Goal: Download file/media

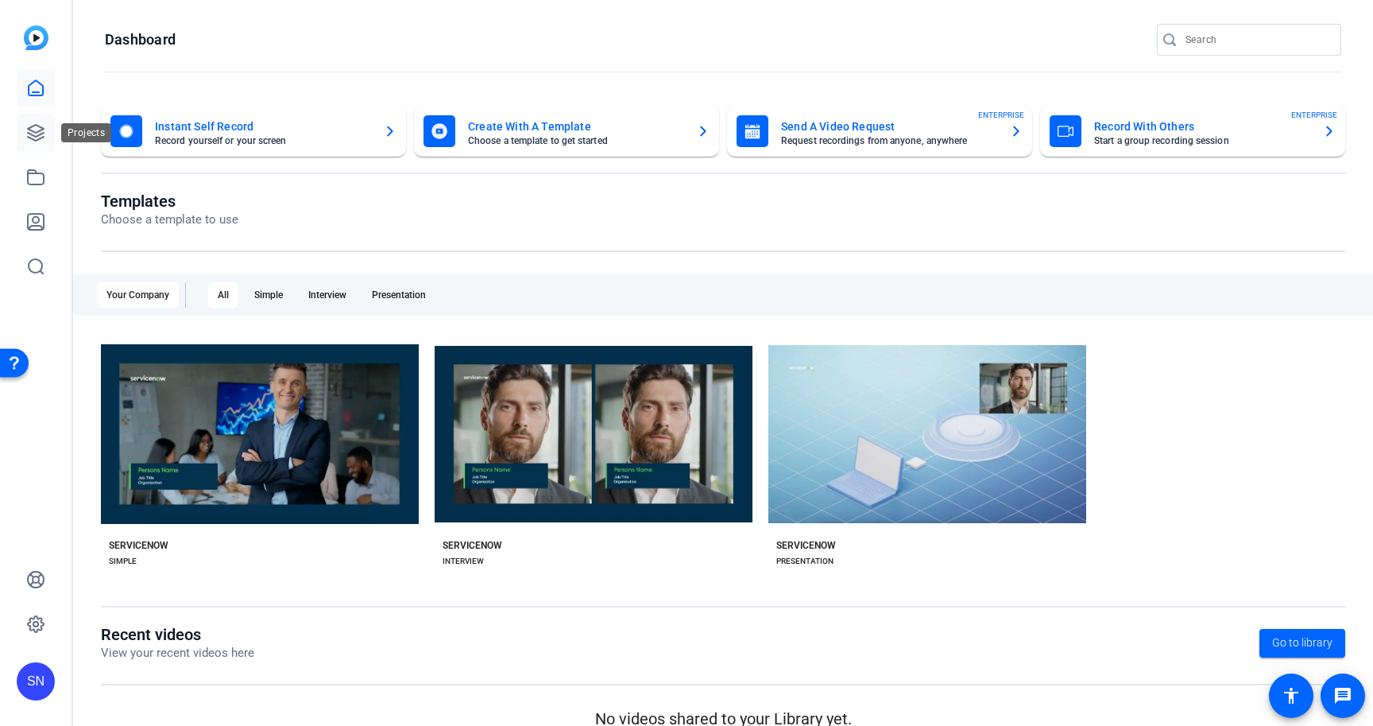
click at [45, 130] on link at bounding box center [36, 133] width 38 height 38
click at [36, 135] on icon at bounding box center [36, 133] width 16 height 16
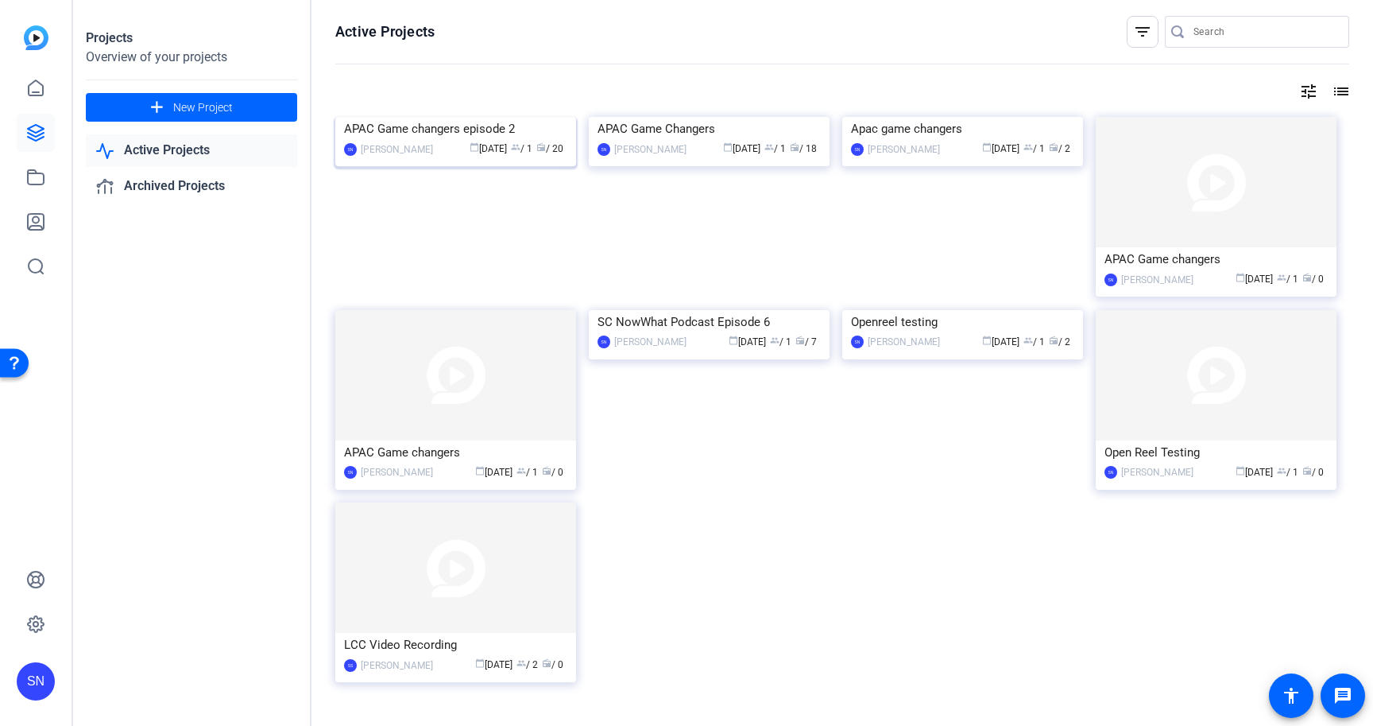
click at [435, 141] on div "APAC Game changers episode 2" at bounding box center [455, 129] width 223 height 24
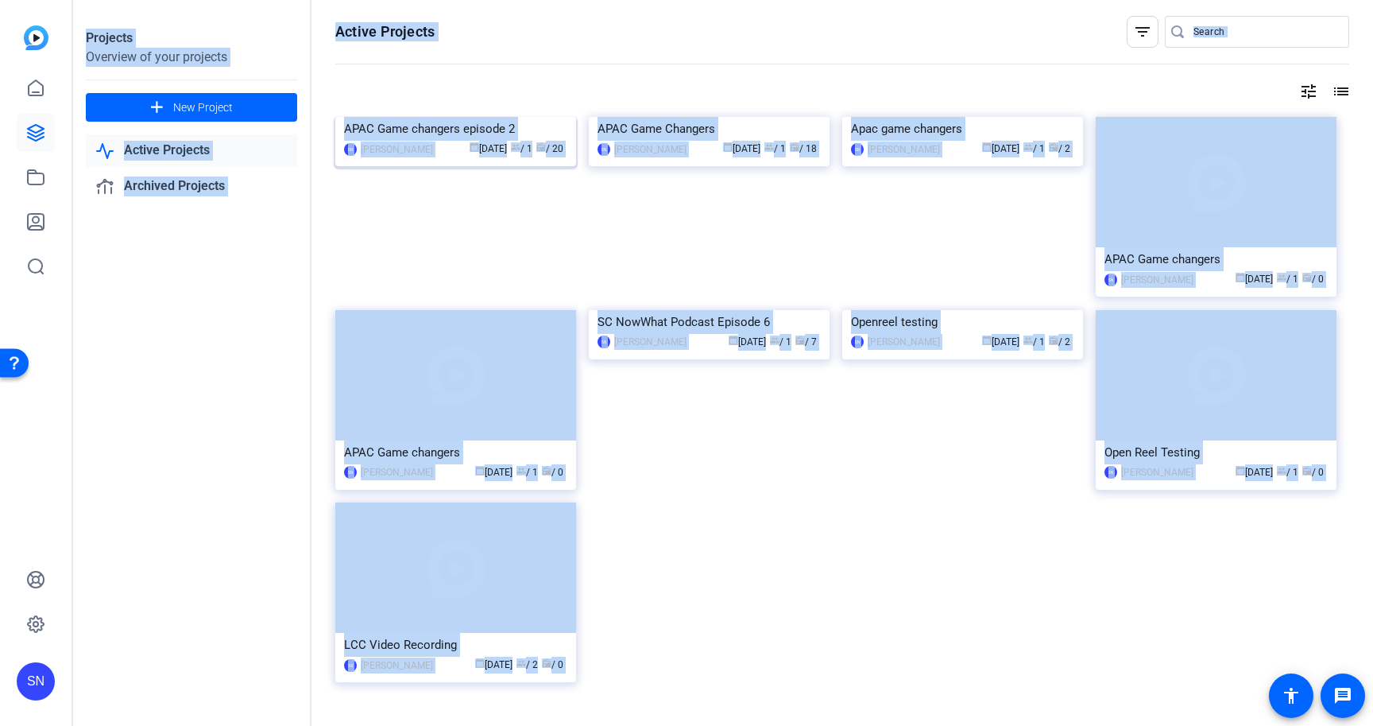
click at [435, 261] on div "Projects Overview of your projects add New Project Active Projects Archived Pro…" at bounding box center [723, 363] width 1300 height 726
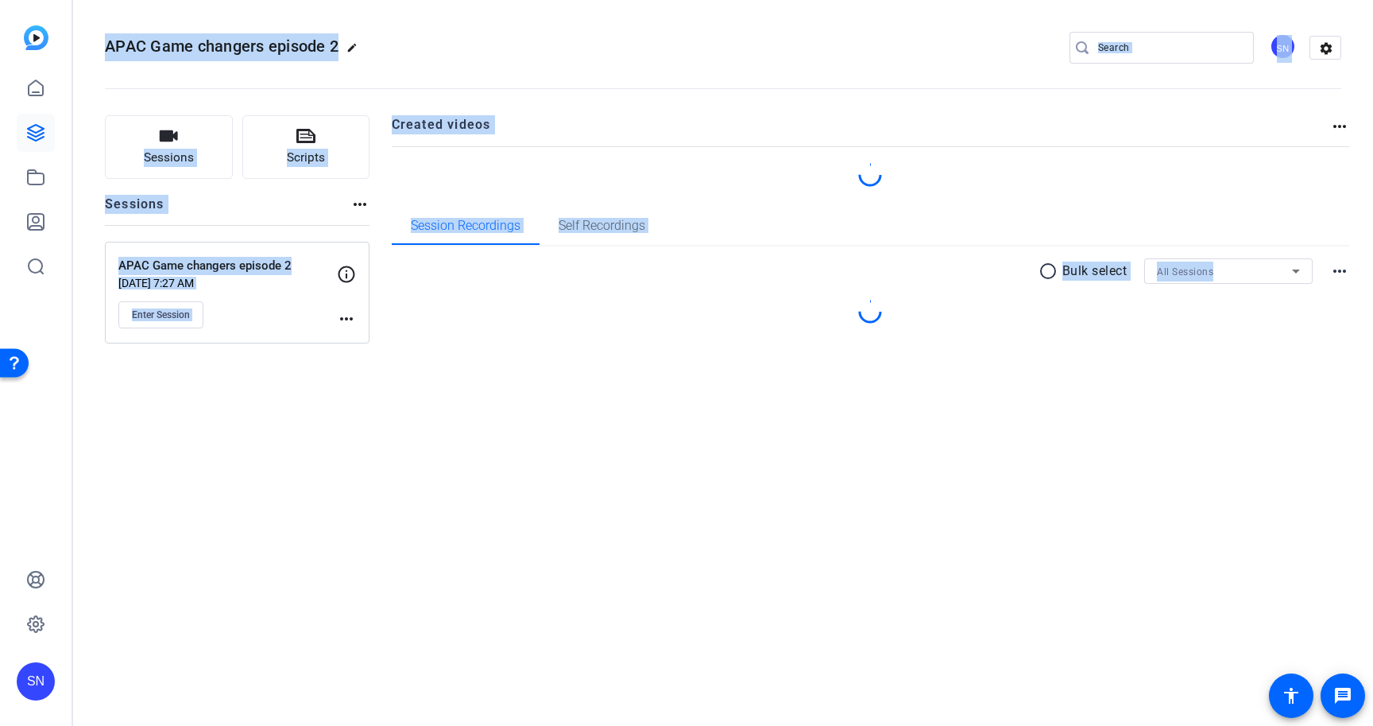
click at [838, 75] on openreel-divider-bar at bounding box center [723, 84] width 1237 height 48
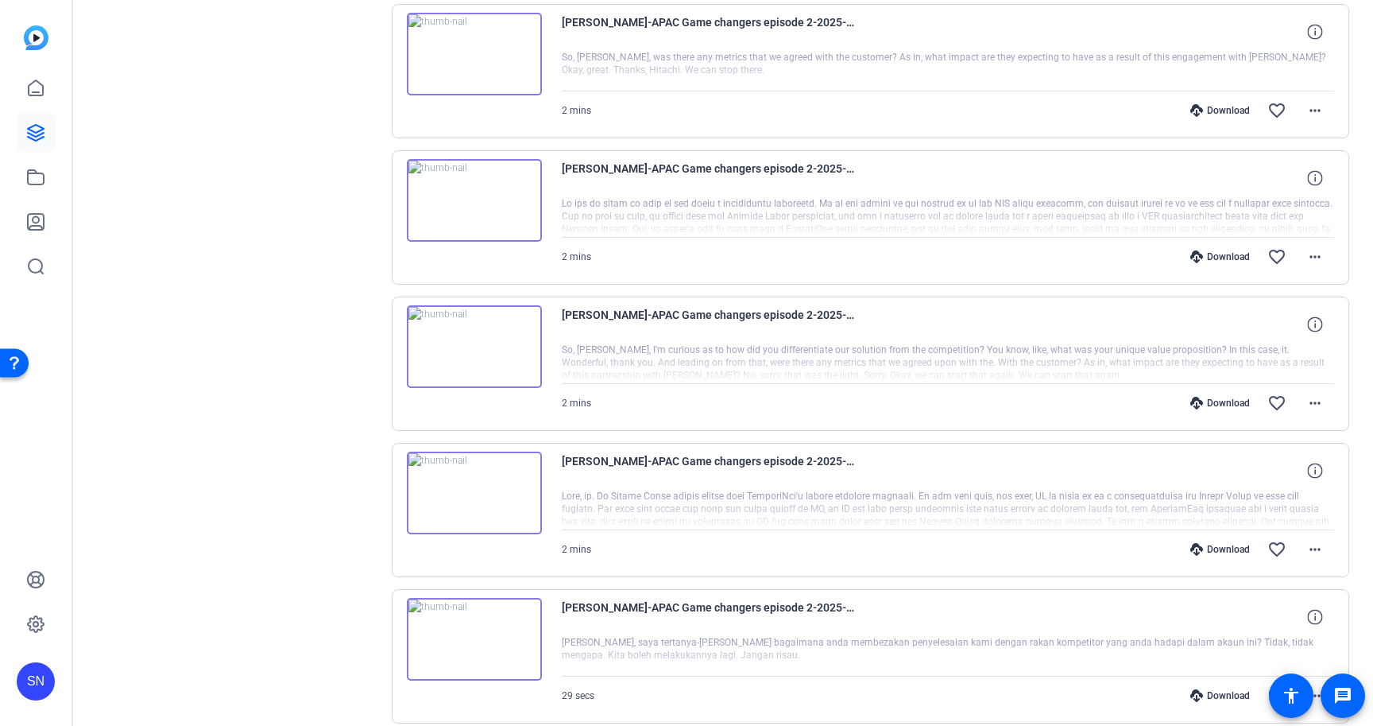
scroll to position [1174, 0]
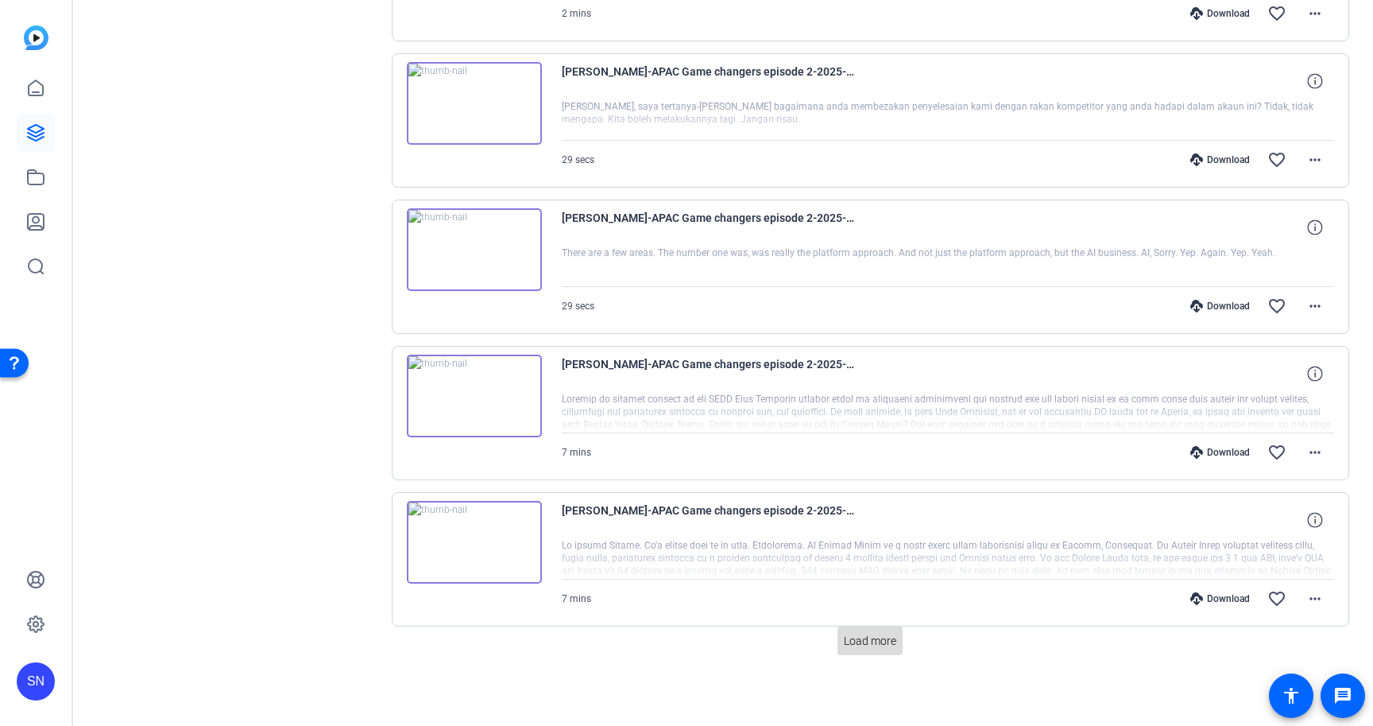
click at [868, 641] on span "Load more" at bounding box center [870, 641] width 52 height 17
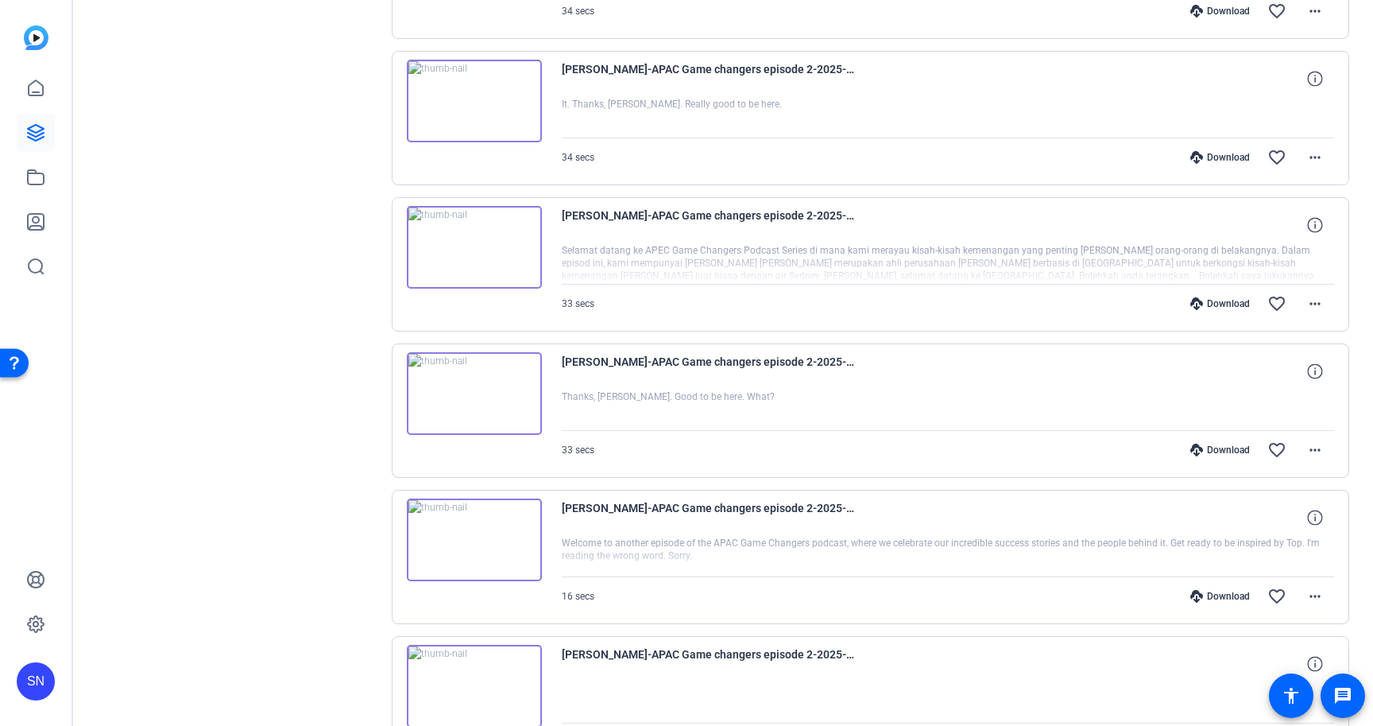
scroll to position [2607, 0]
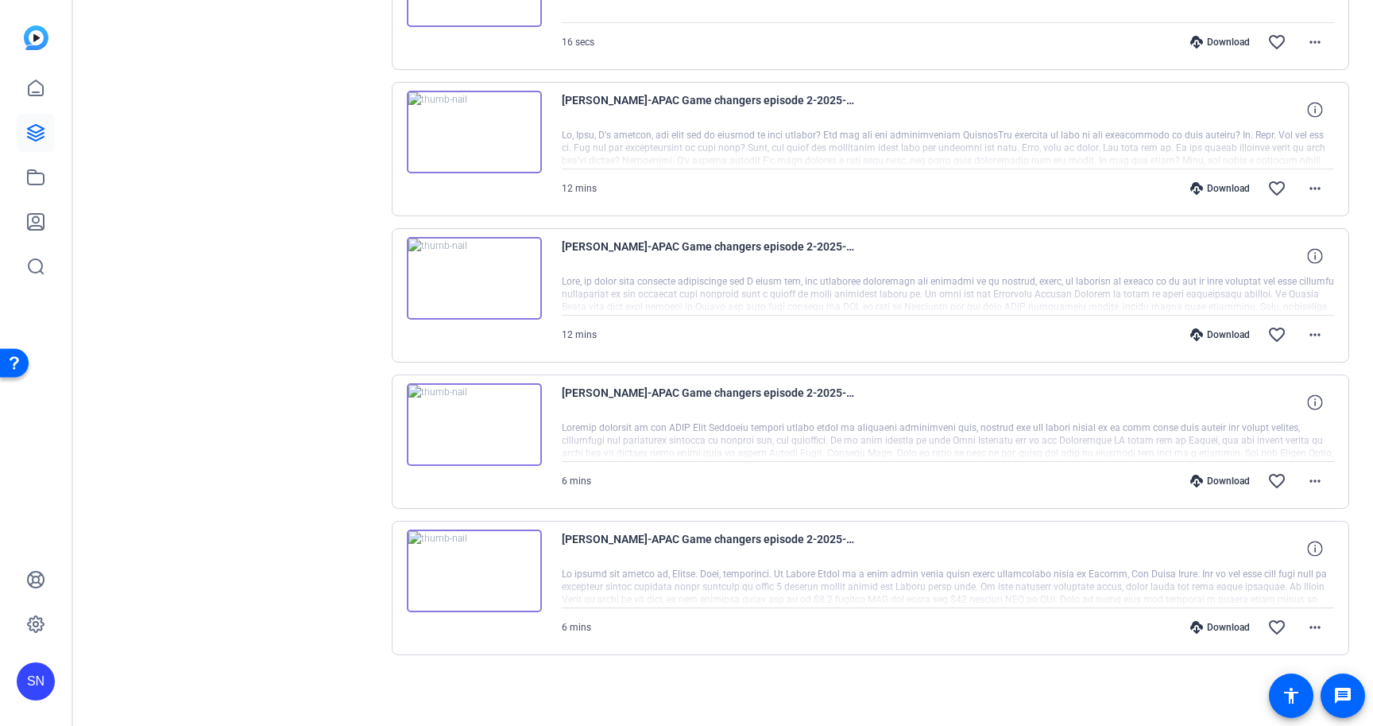
click at [472, 135] on img at bounding box center [474, 132] width 135 height 83
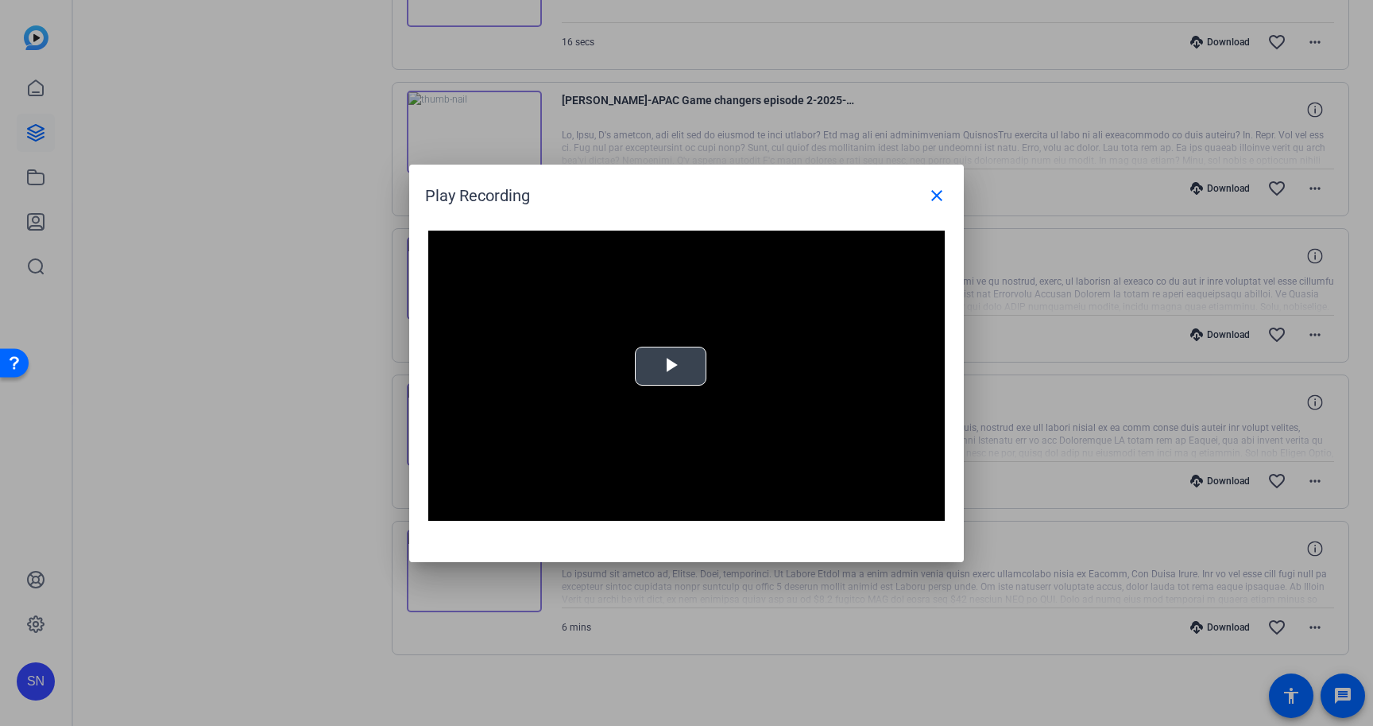
click at [671, 366] on span "Video Player" at bounding box center [671, 366] width 0 height 0
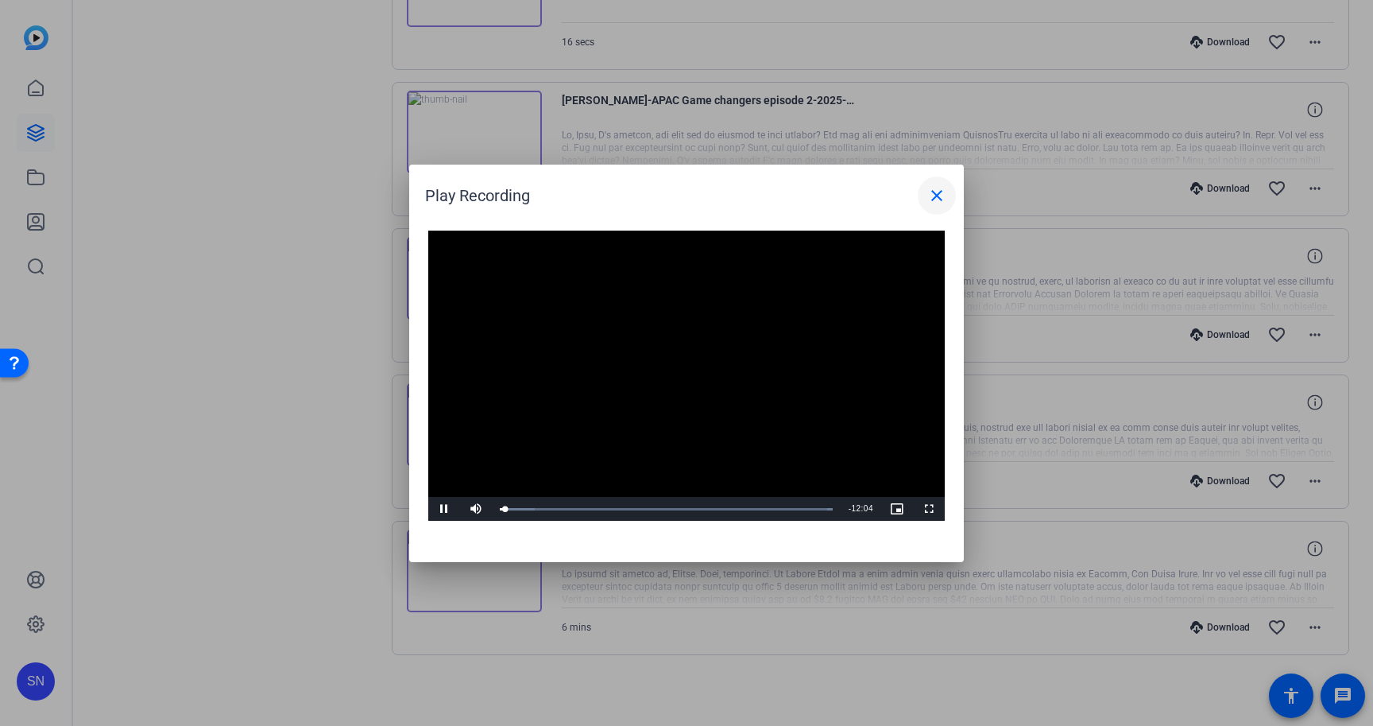
click at [940, 203] on mat-icon "close" at bounding box center [936, 195] width 19 height 19
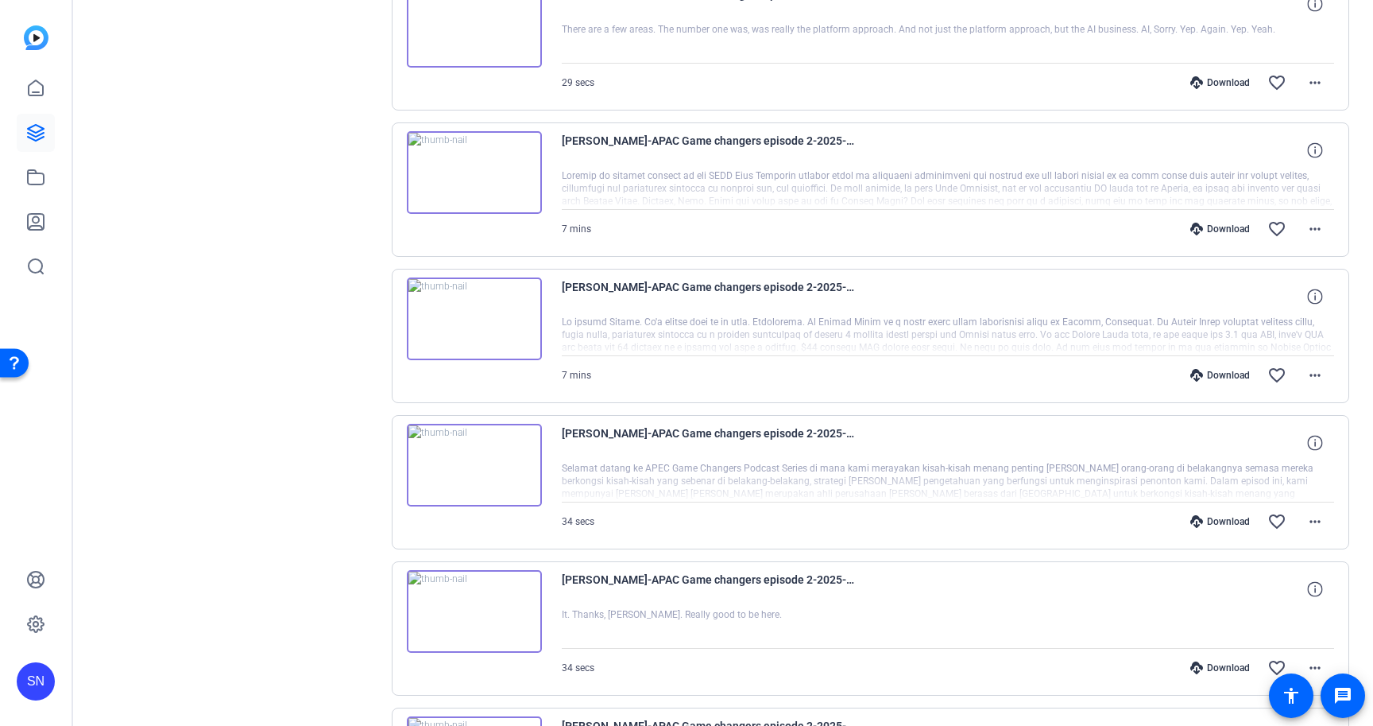
scroll to position [1394, 0]
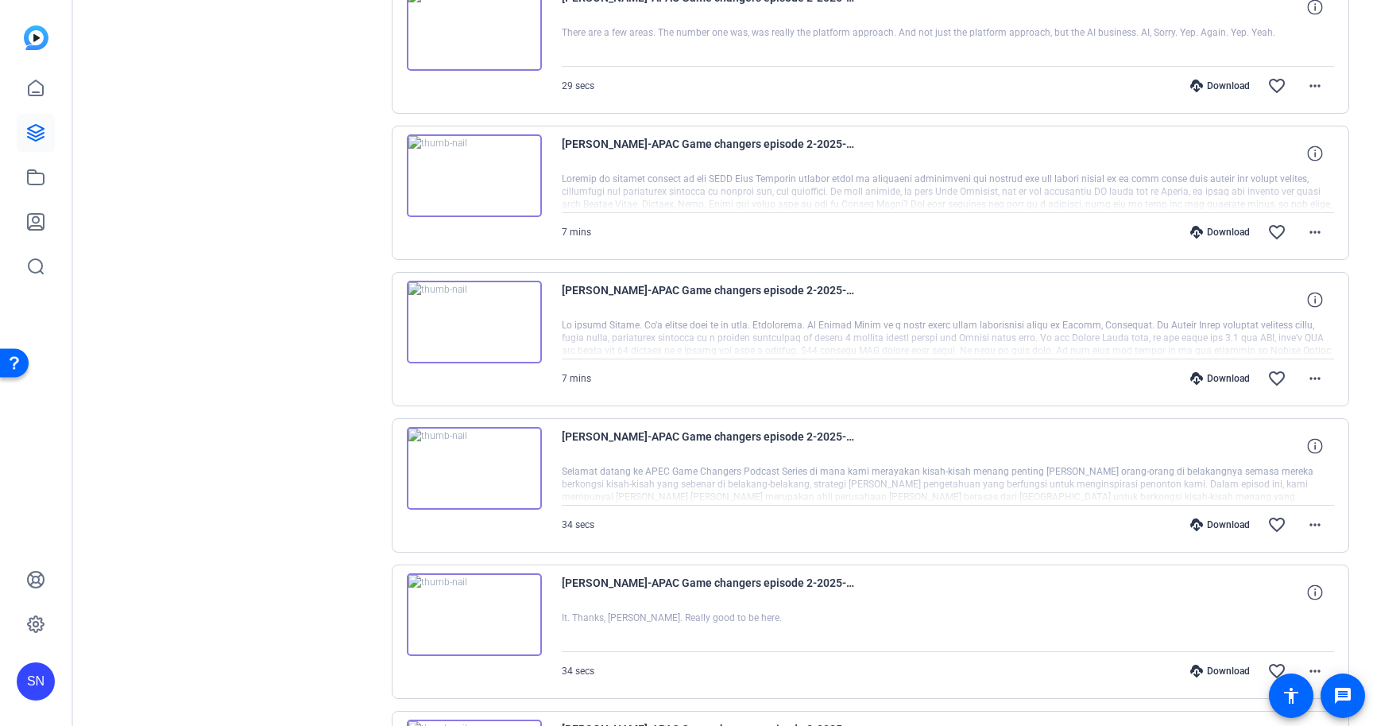
click at [469, 169] on img at bounding box center [474, 175] width 135 height 83
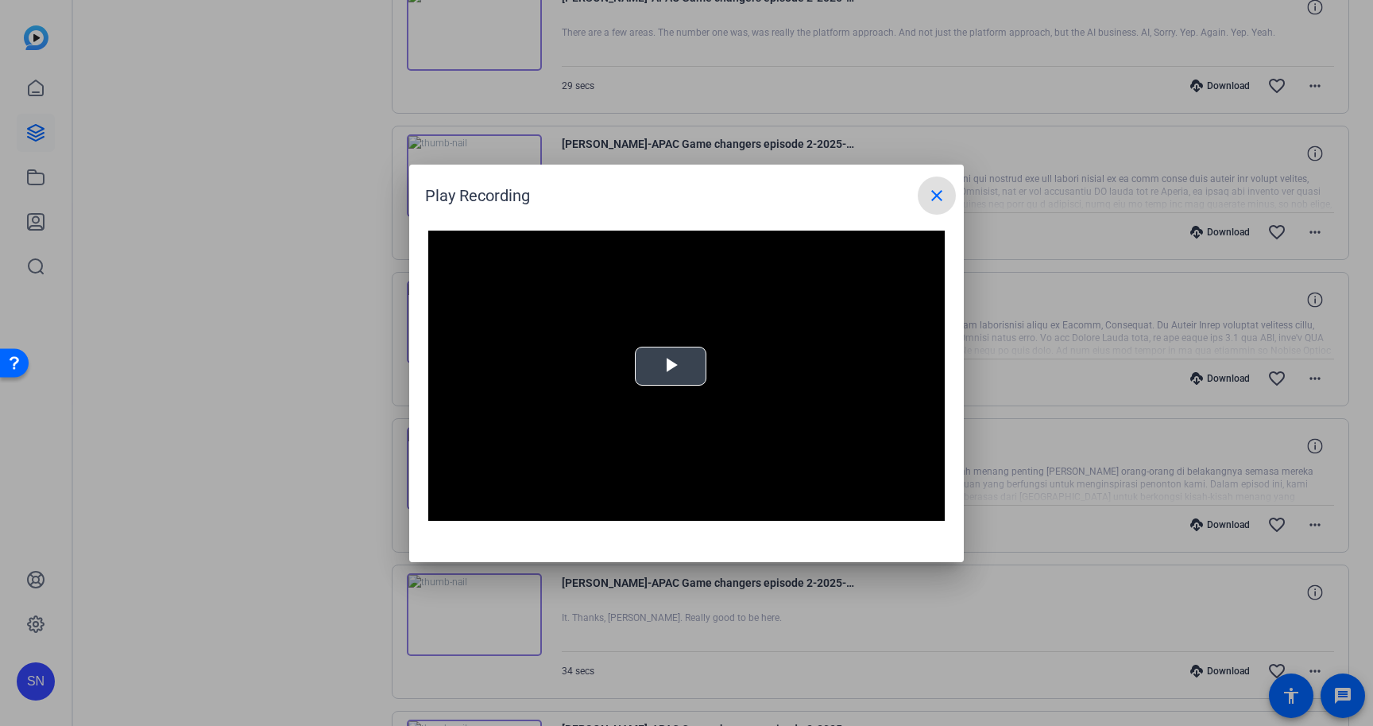
click at [671, 366] on span "Video Player" at bounding box center [671, 366] width 0 height 0
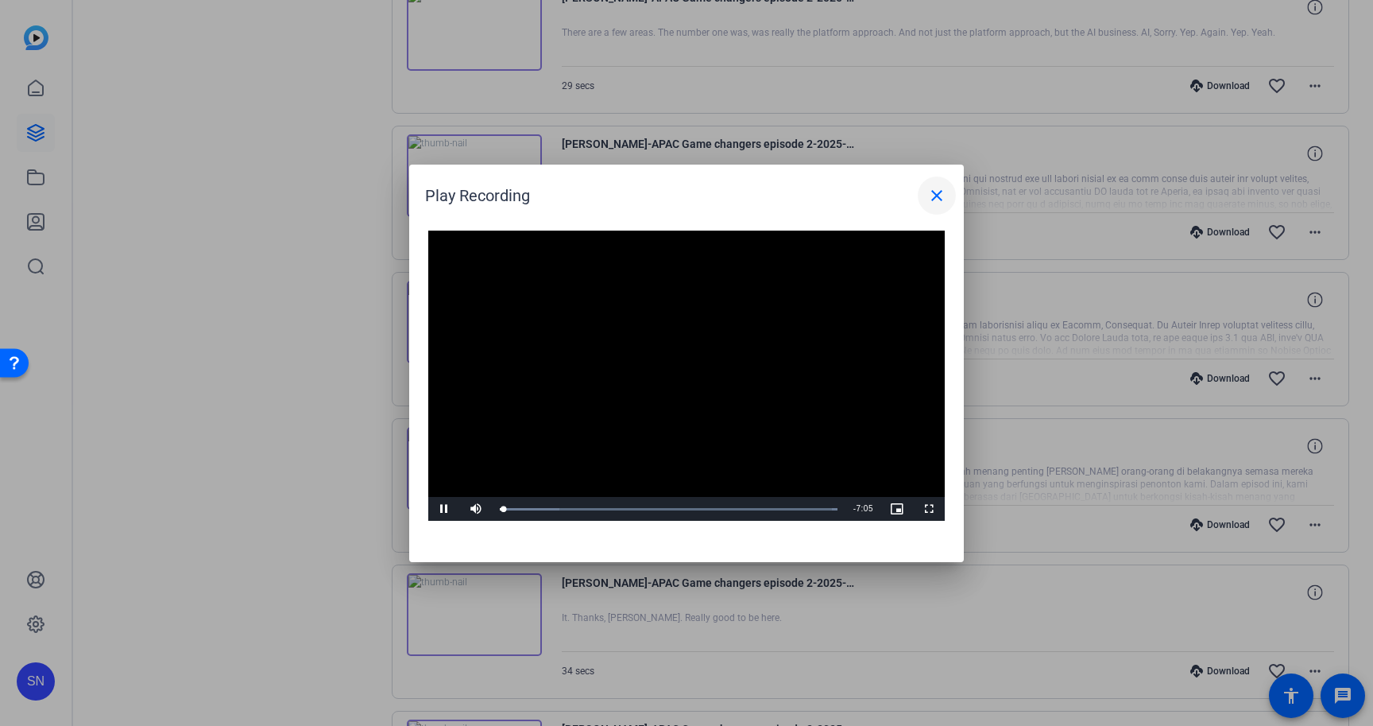
click at [927, 203] on mat-icon "close" at bounding box center [936, 195] width 19 height 19
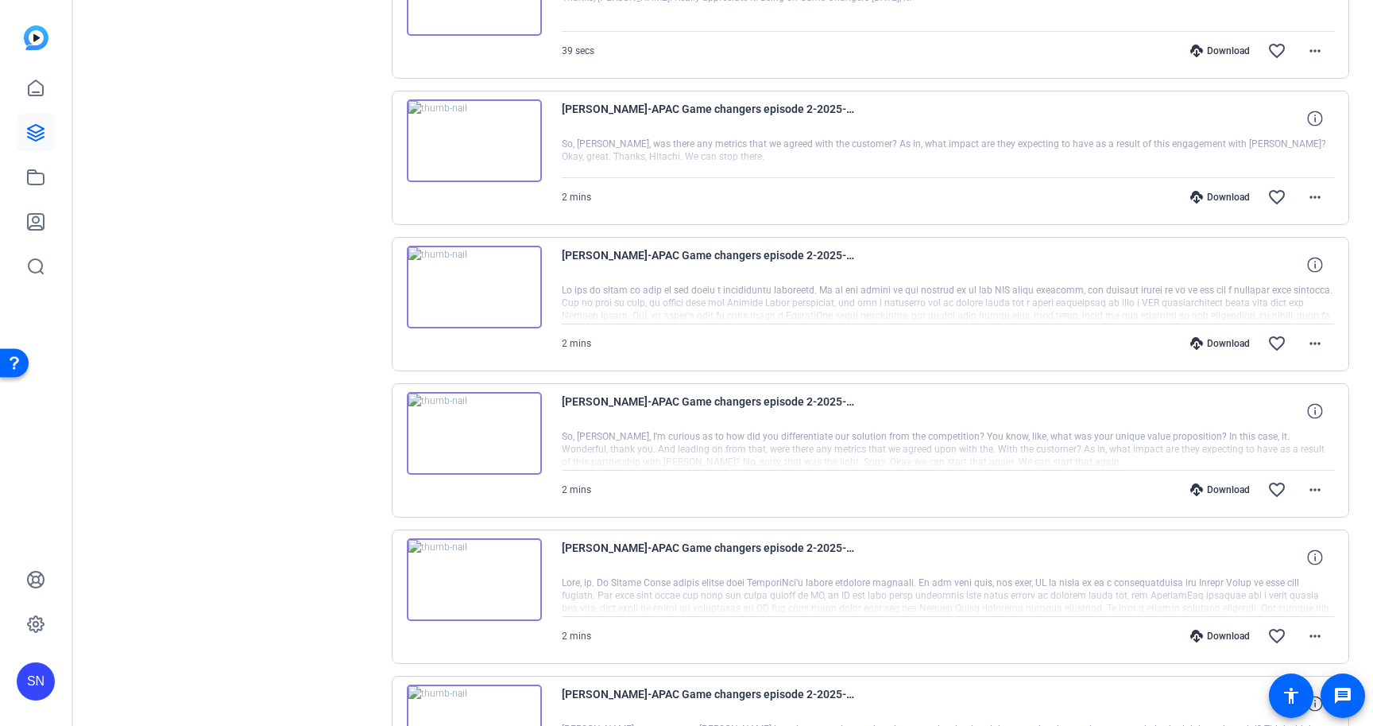
scroll to position [505, 0]
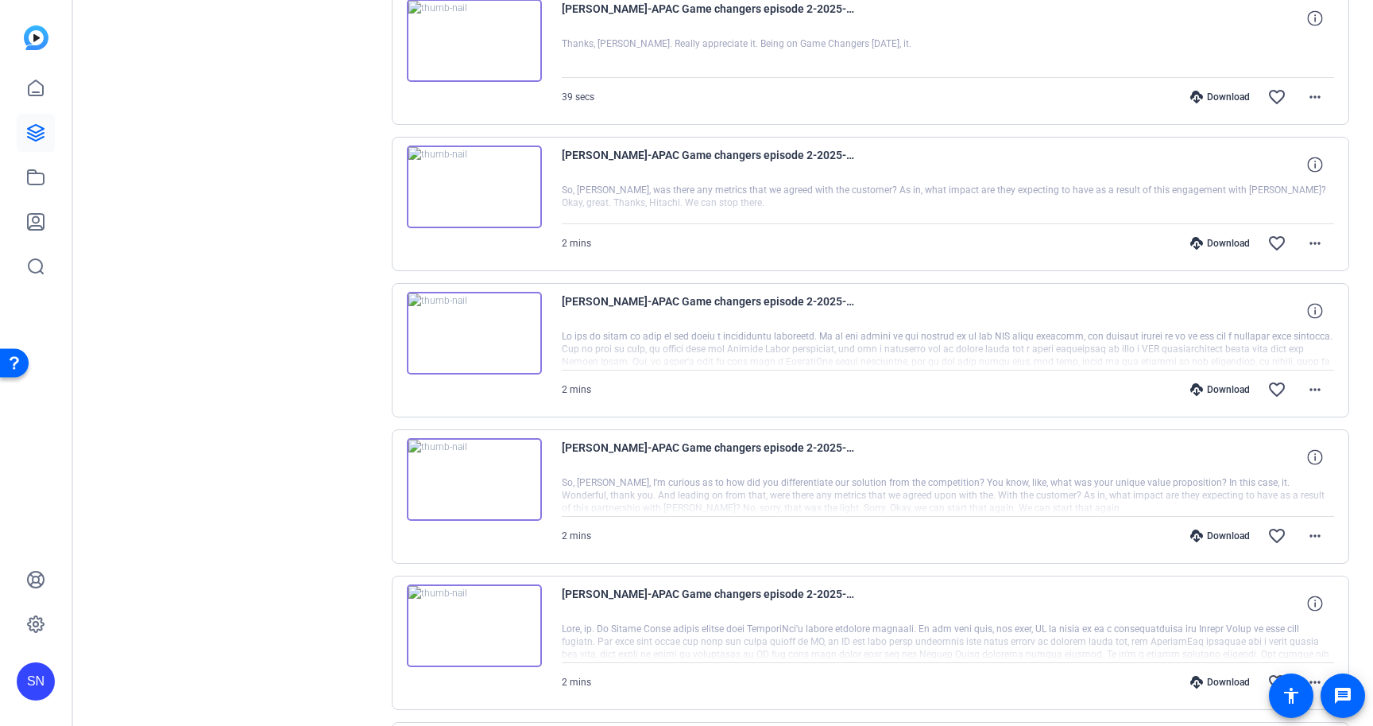
click at [471, 478] on img at bounding box center [474, 479] width 135 height 83
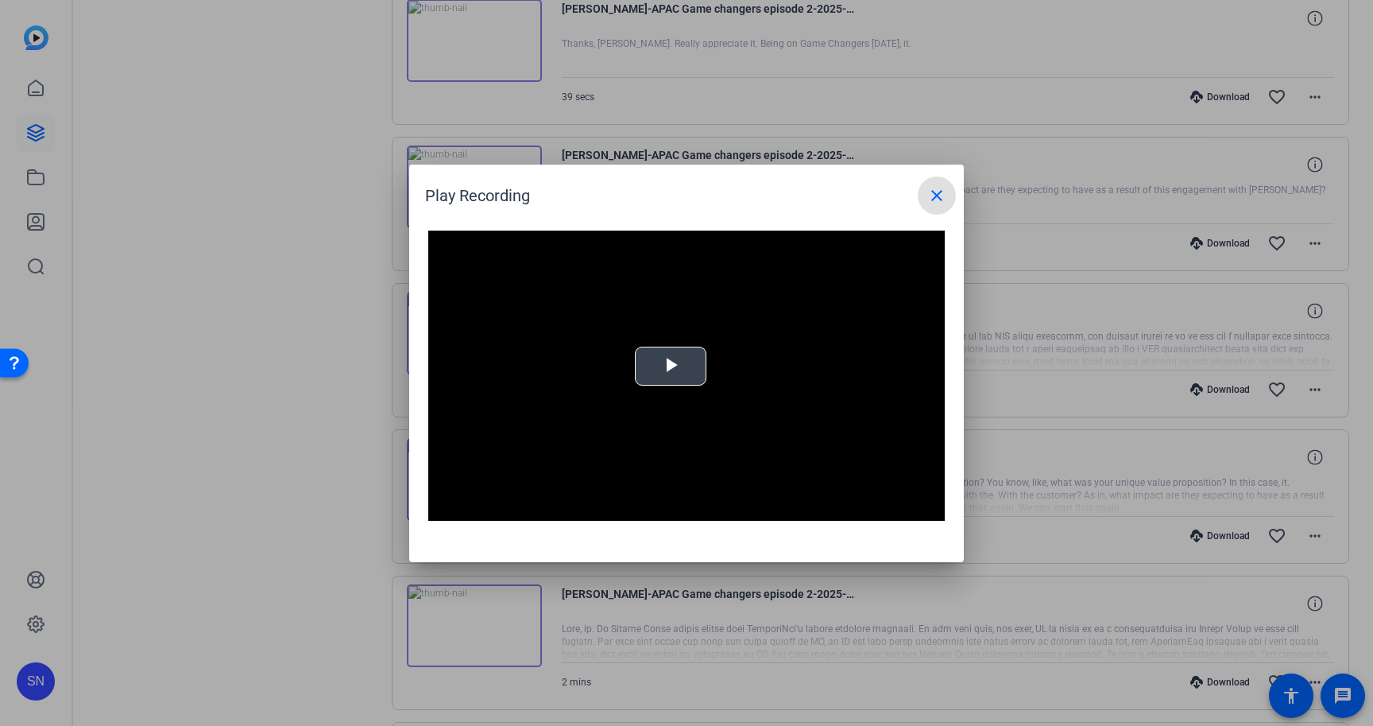
click at [671, 366] on span "Video Player" at bounding box center [671, 366] width 0 height 0
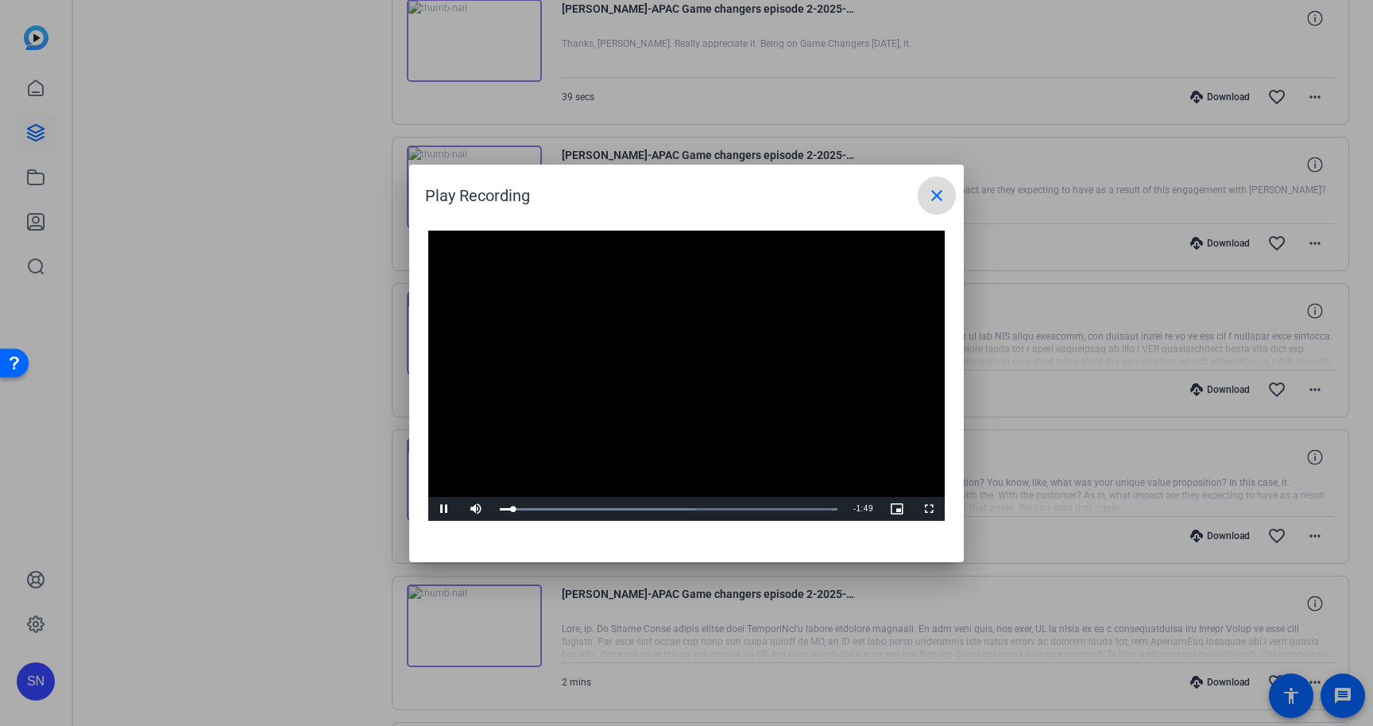
click at [945, 203] on mat-icon "close" at bounding box center [936, 195] width 19 height 19
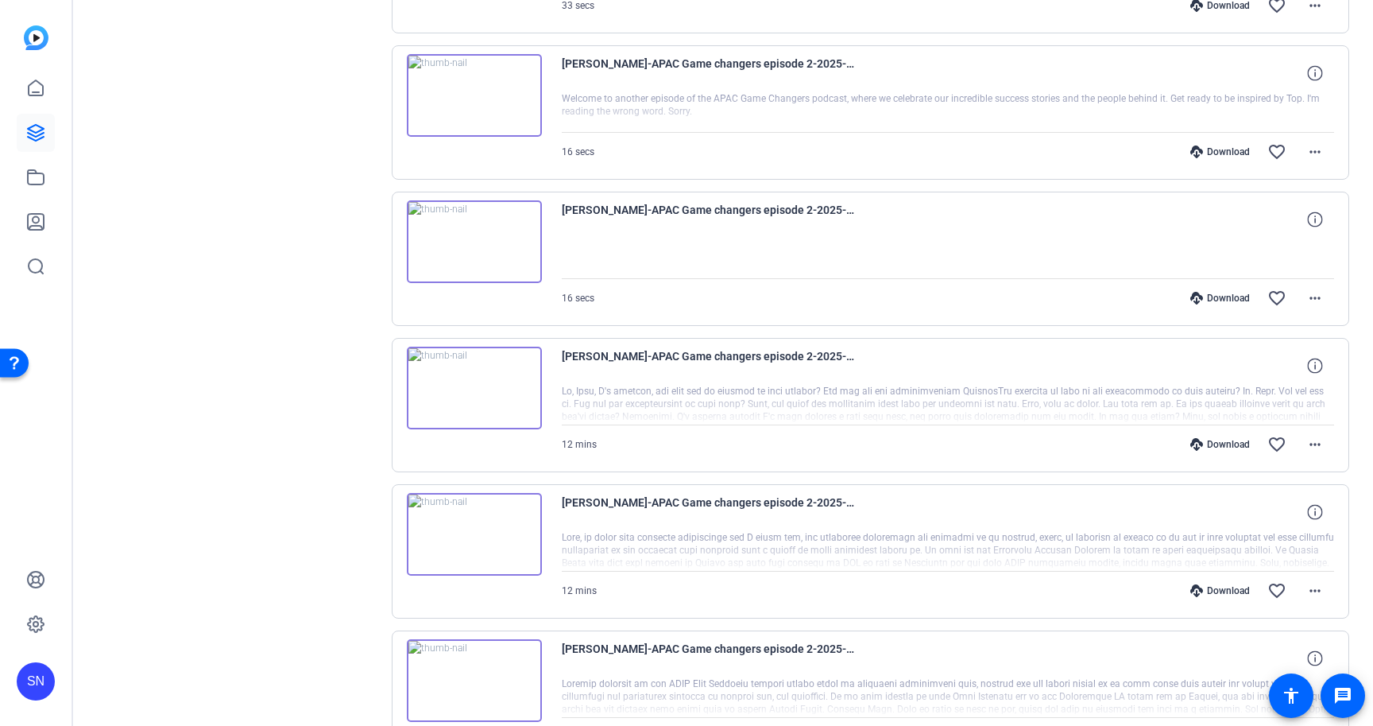
scroll to position [2355, 0]
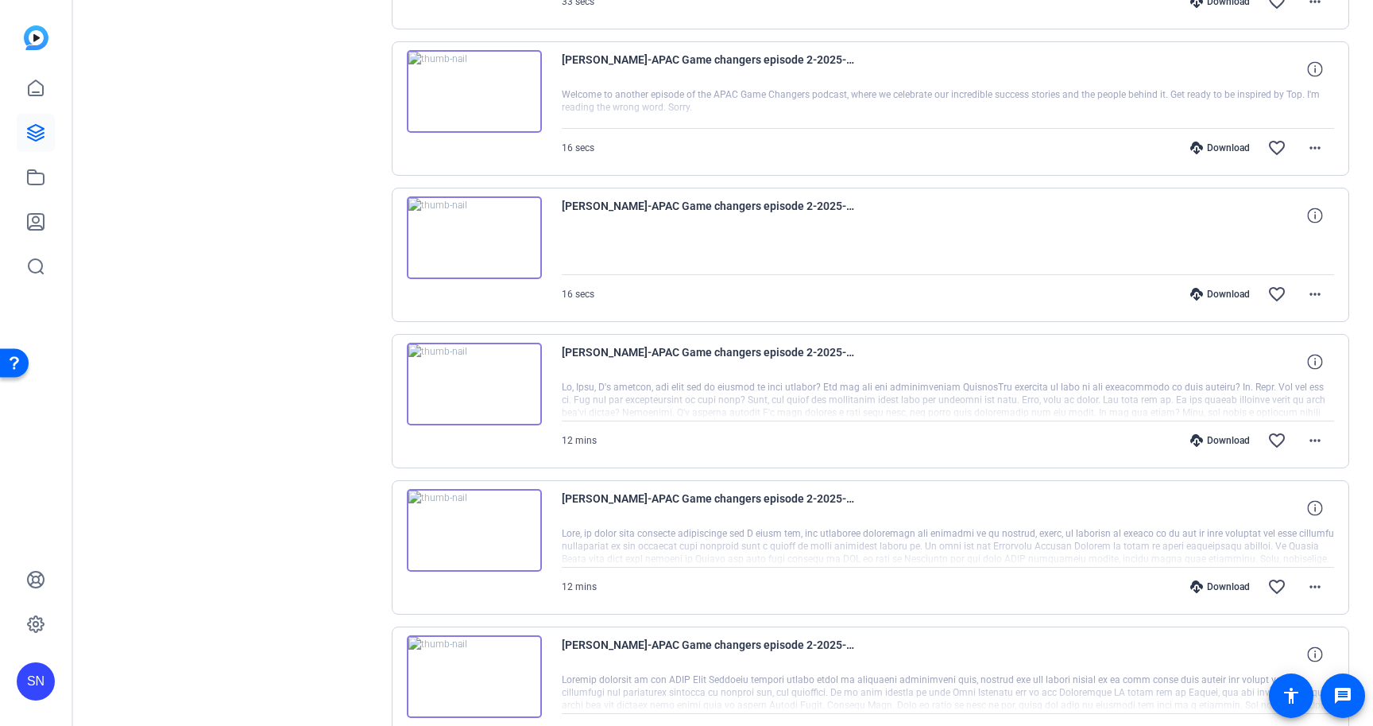
click at [467, 384] on img at bounding box center [474, 384] width 135 height 83
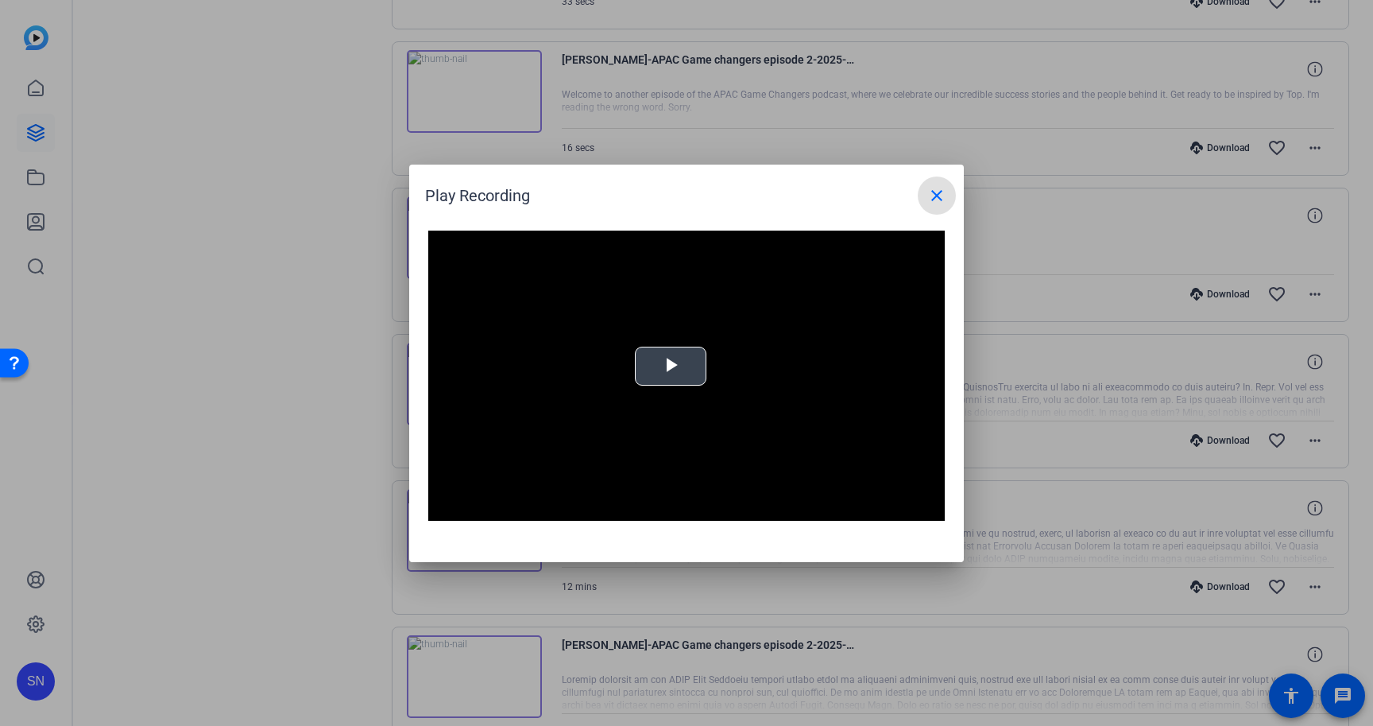
click at [671, 366] on span "Video Player" at bounding box center [671, 366] width 0 height 0
click at [939, 200] on mat-icon "close" at bounding box center [936, 195] width 19 height 19
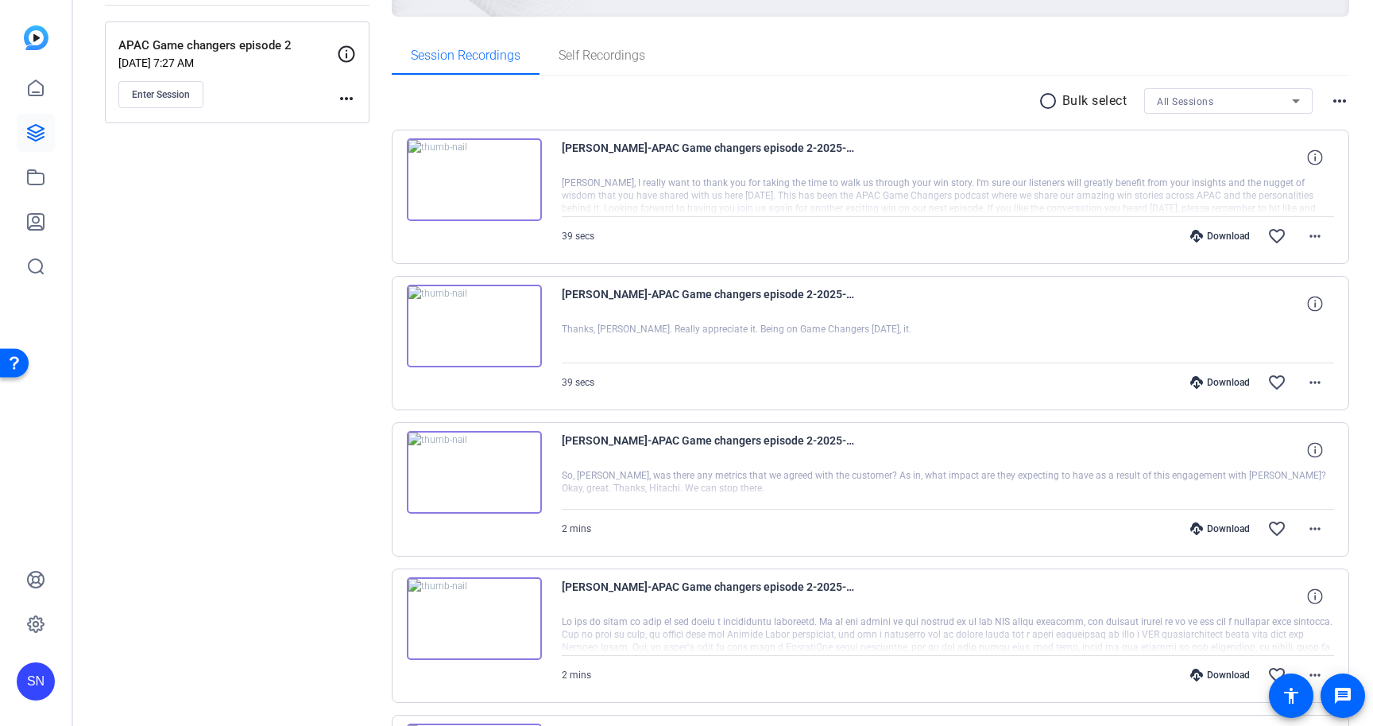
scroll to position [0, 0]
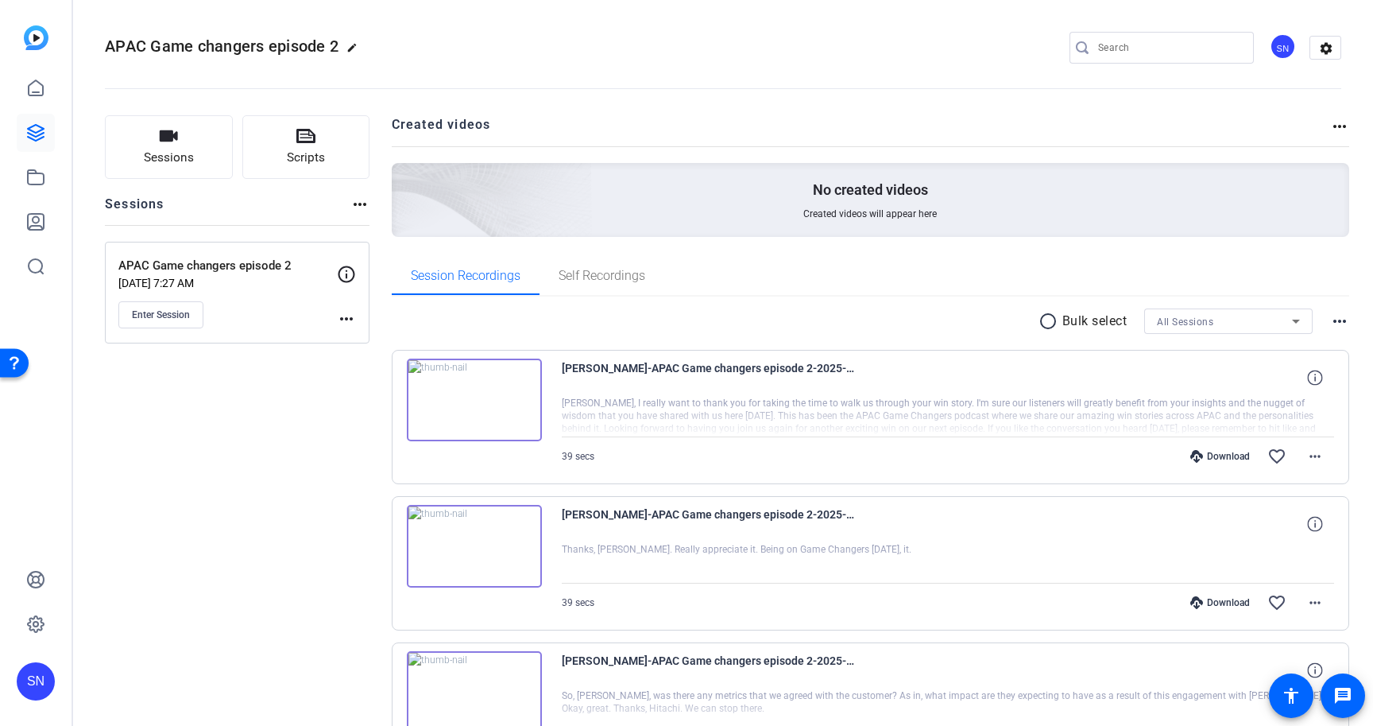
click at [1040, 319] on mat-icon "radio_button_unchecked" at bounding box center [1051, 321] width 24 height 19
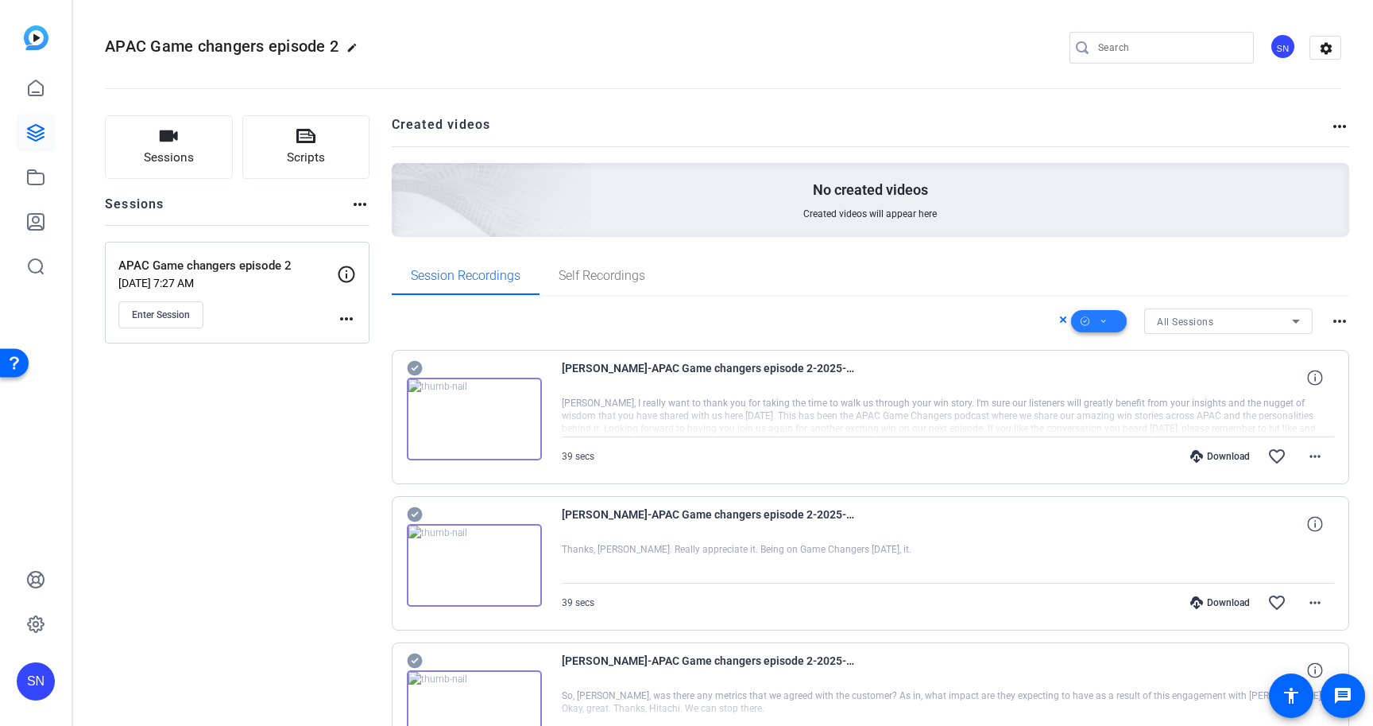
click at [1101, 321] on icon at bounding box center [1103, 320] width 5 height 3
click at [1093, 407] on span "Download MP4" at bounding box center [1117, 406] width 84 height 19
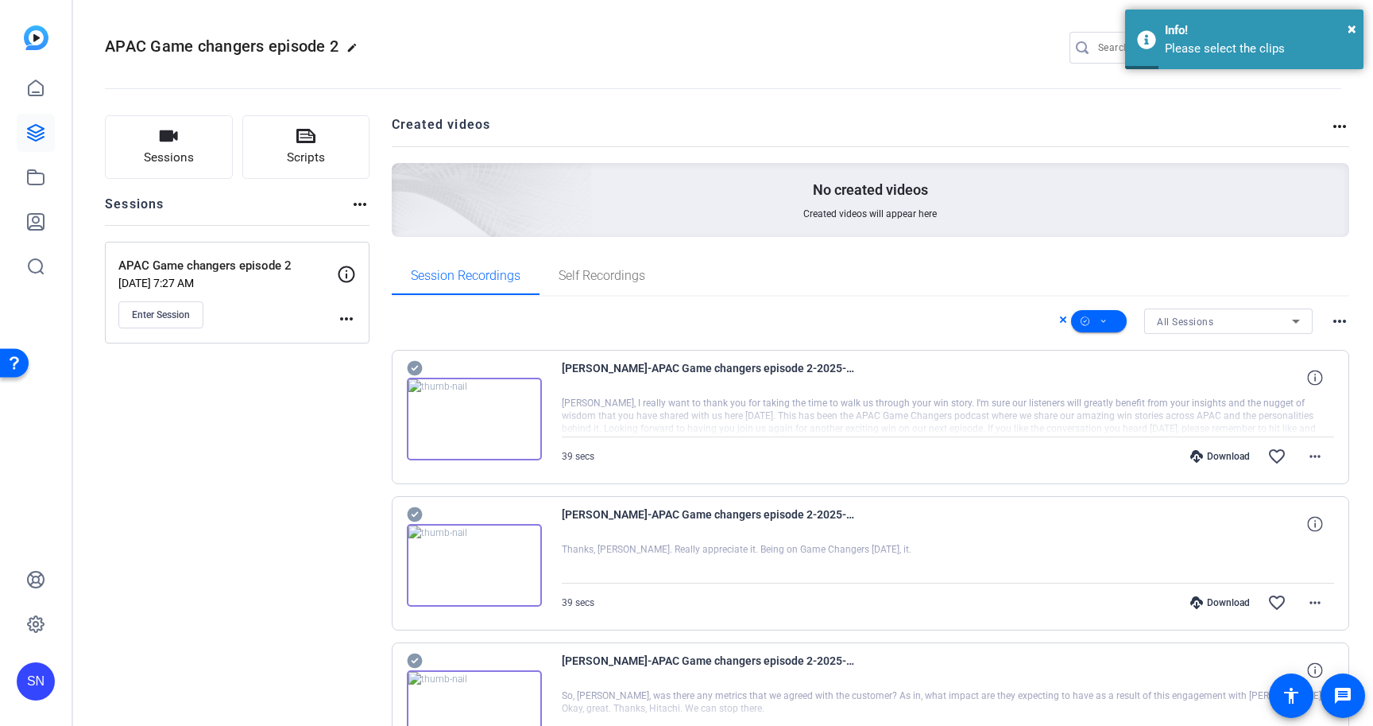
click at [418, 372] on icon at bounding box center [414, 368] width 15 height 15
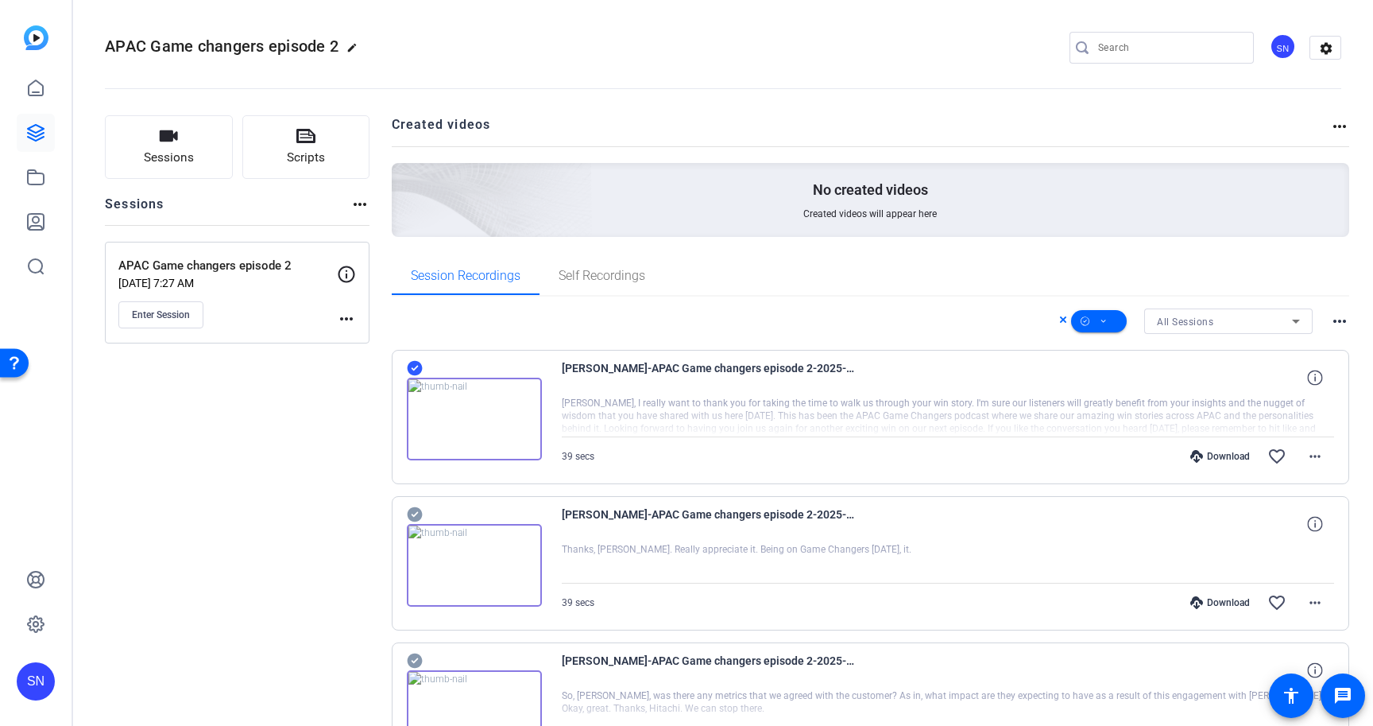
click at [419, 511] on icon at bounding box center [414, 514] width 15 height 15
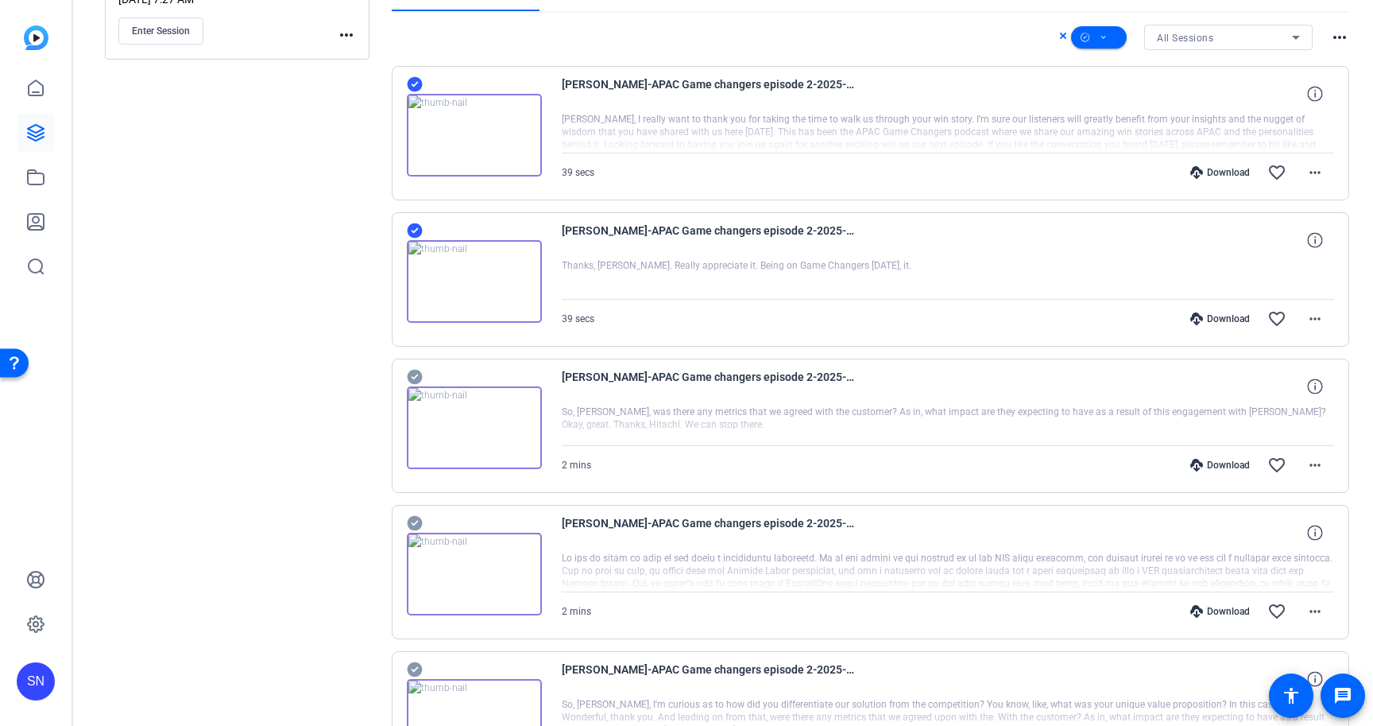
scroll to position [340, 0]
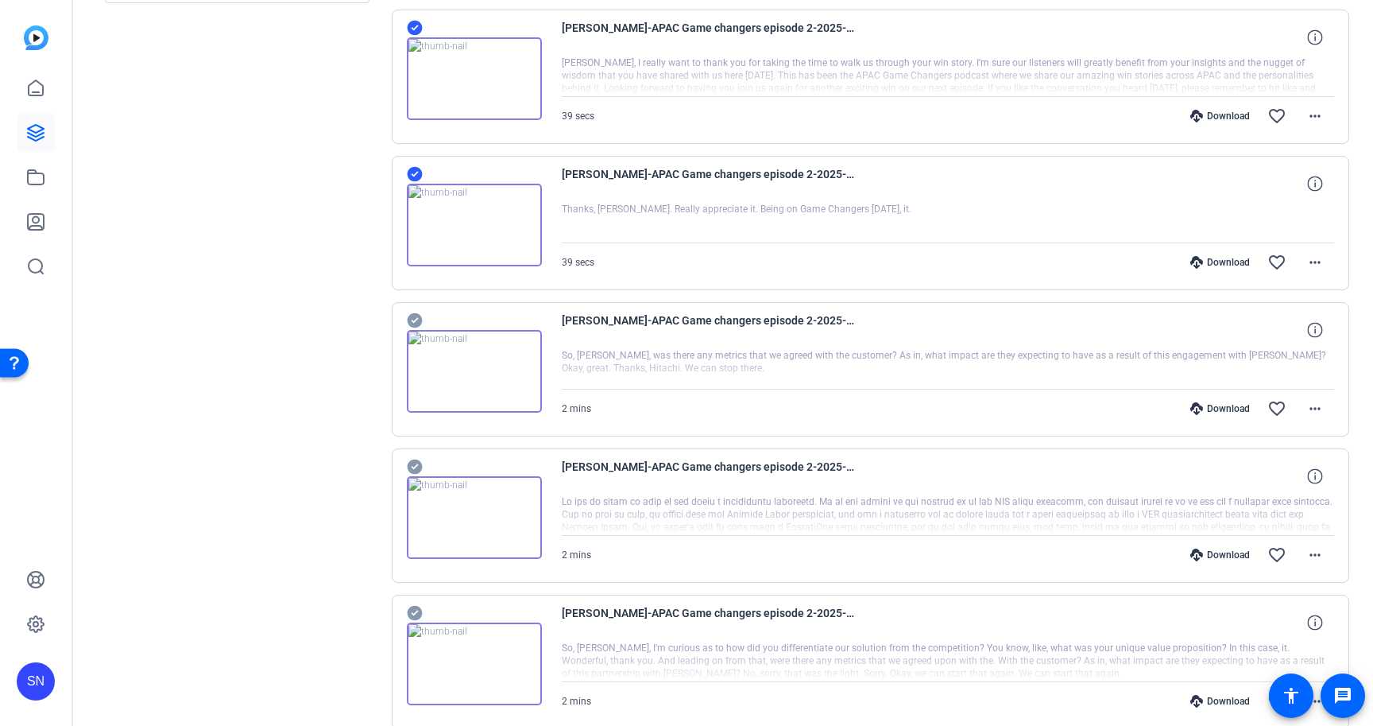
click at [412, 319] on icon at bounding box center [414, 320] width 15 height 15
click at [413, 465] on icon at bounding box center [414, 466] width 15 height 15
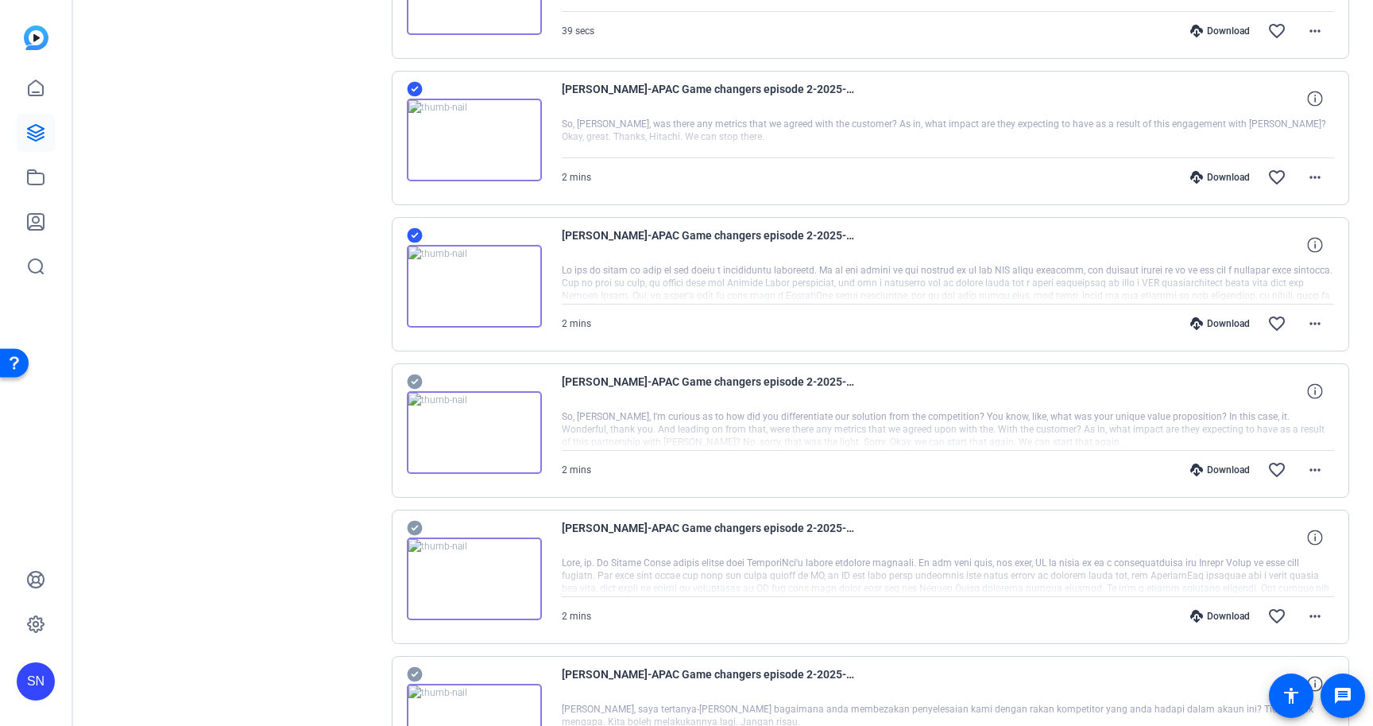
scroll to position [572, 0]
click at [410, 380] on icon at bounding box center [414, 381] width 15 height 15
click at [416, 527] on icon at bounding box center [414, 527] width 15 height 15
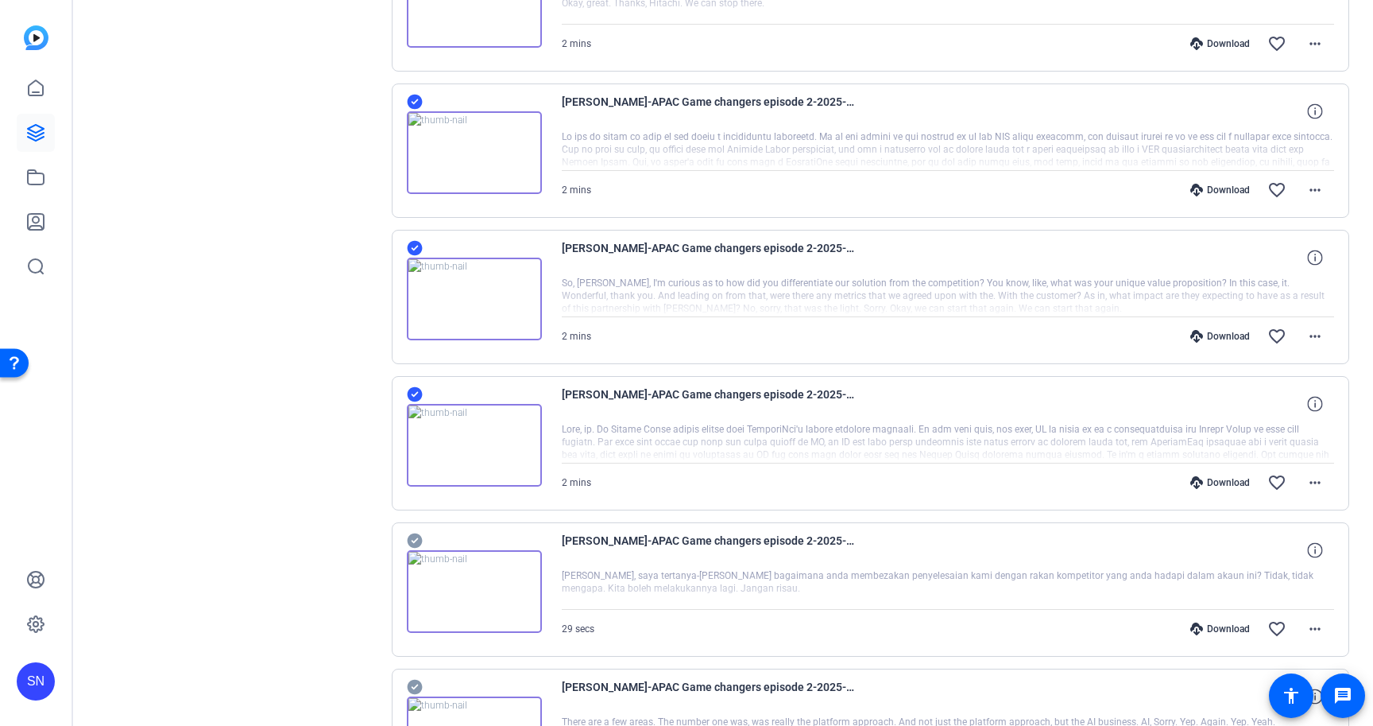
scroll to position [800, 0]
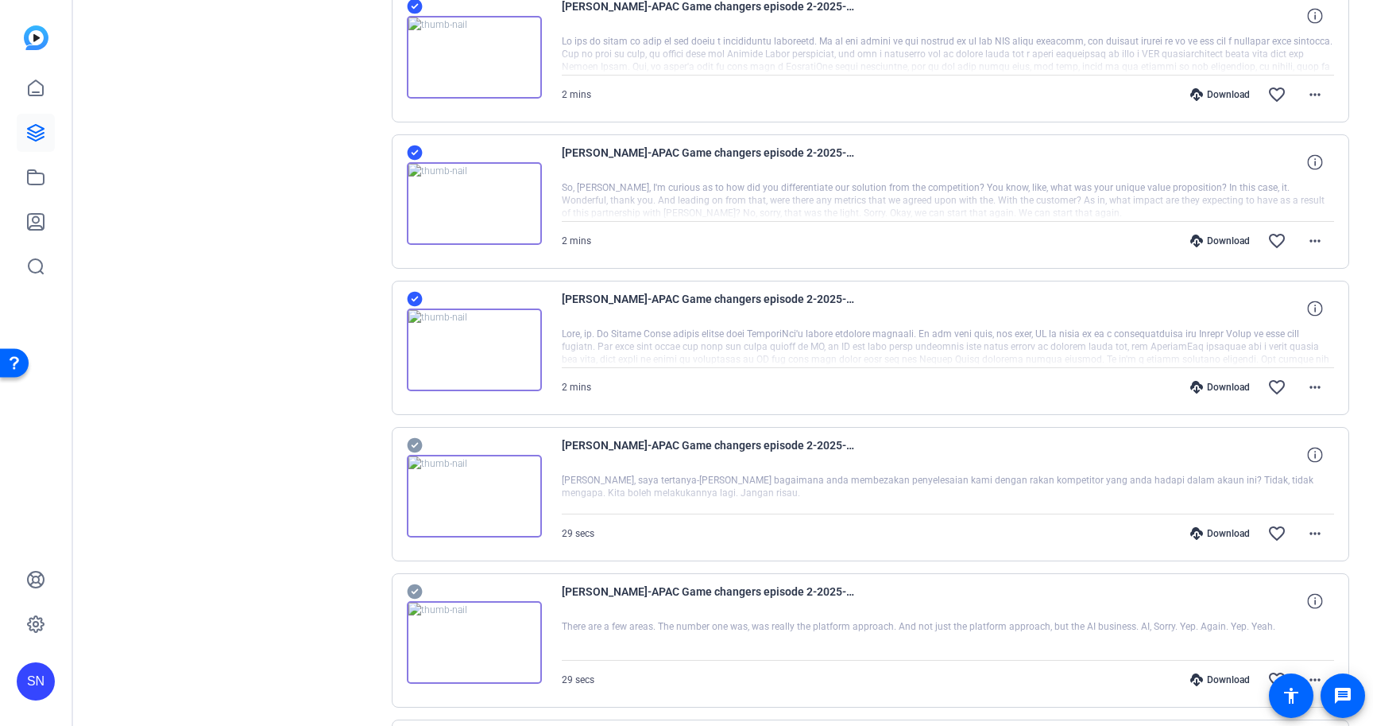
click at [415, 442] on icon at bounding box center [414, 445] width 15 height 15
click at [416, 590] on icon at bounding box center [414, 591] width 15 height 15
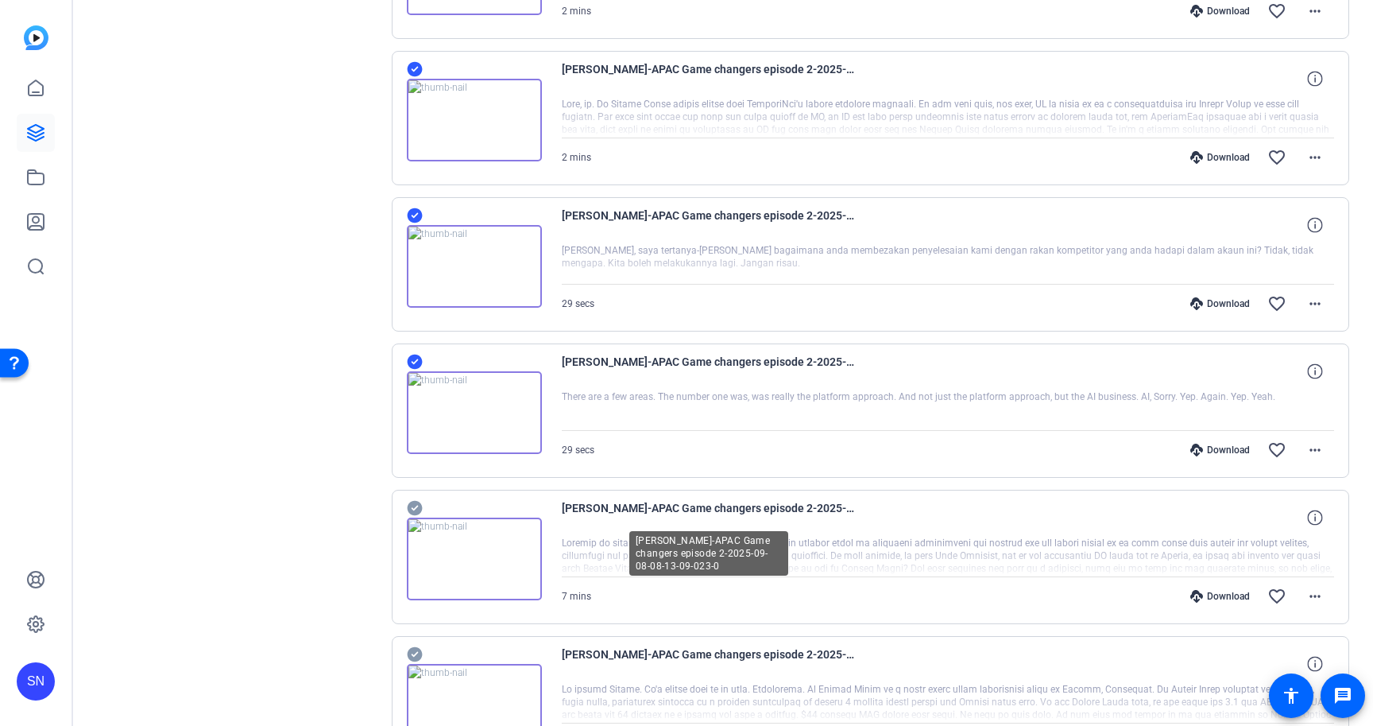
scroll to position [1136, 0]
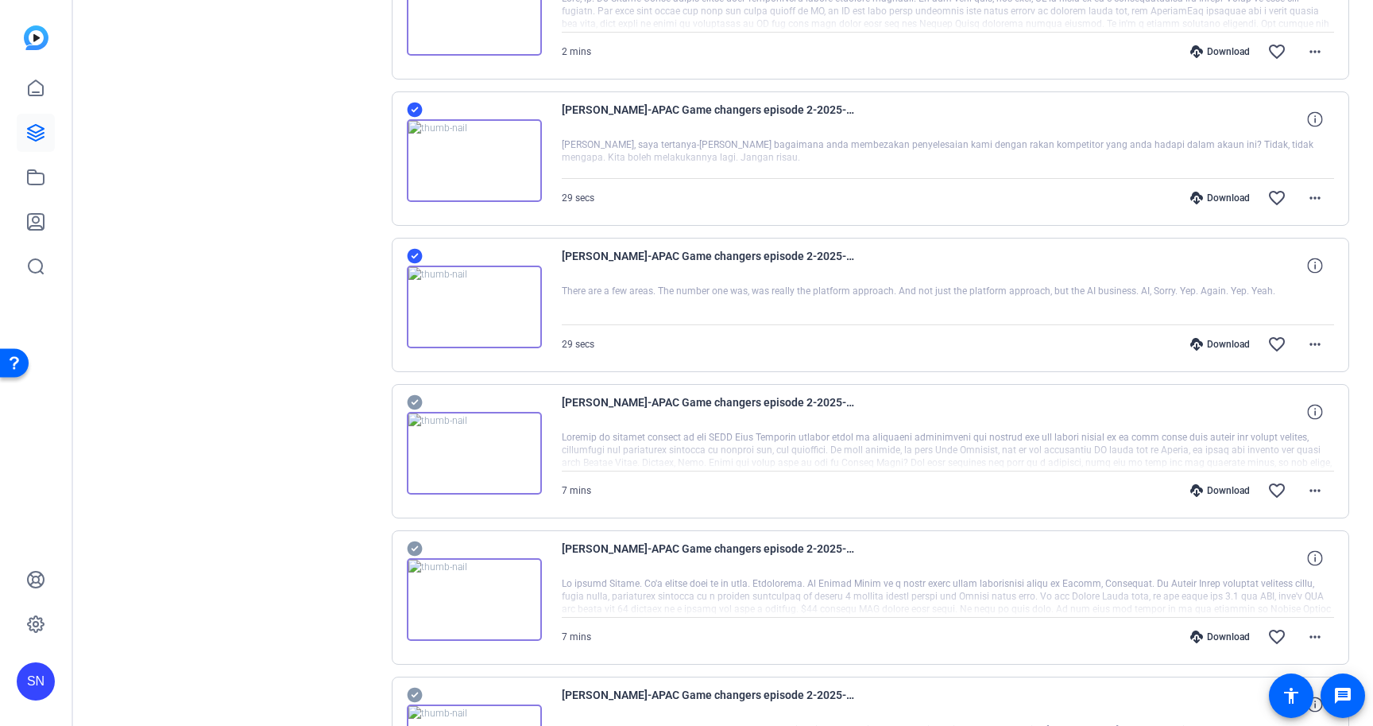
click at [414, 401] on icon at bounding box center [415, 402] width 16 height 19
click at [412, 546] on icon at bounding box center [414, 548] width 15 height 15
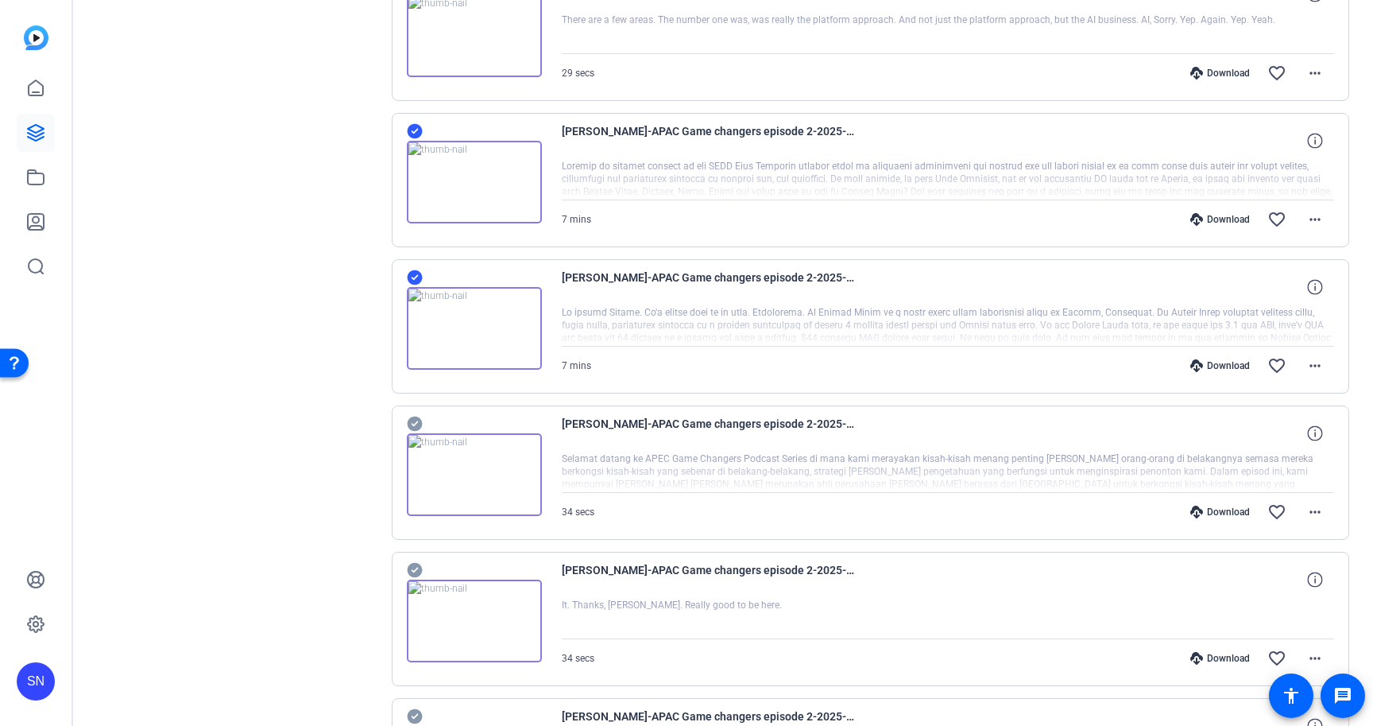
scroll to position [1518, 0]
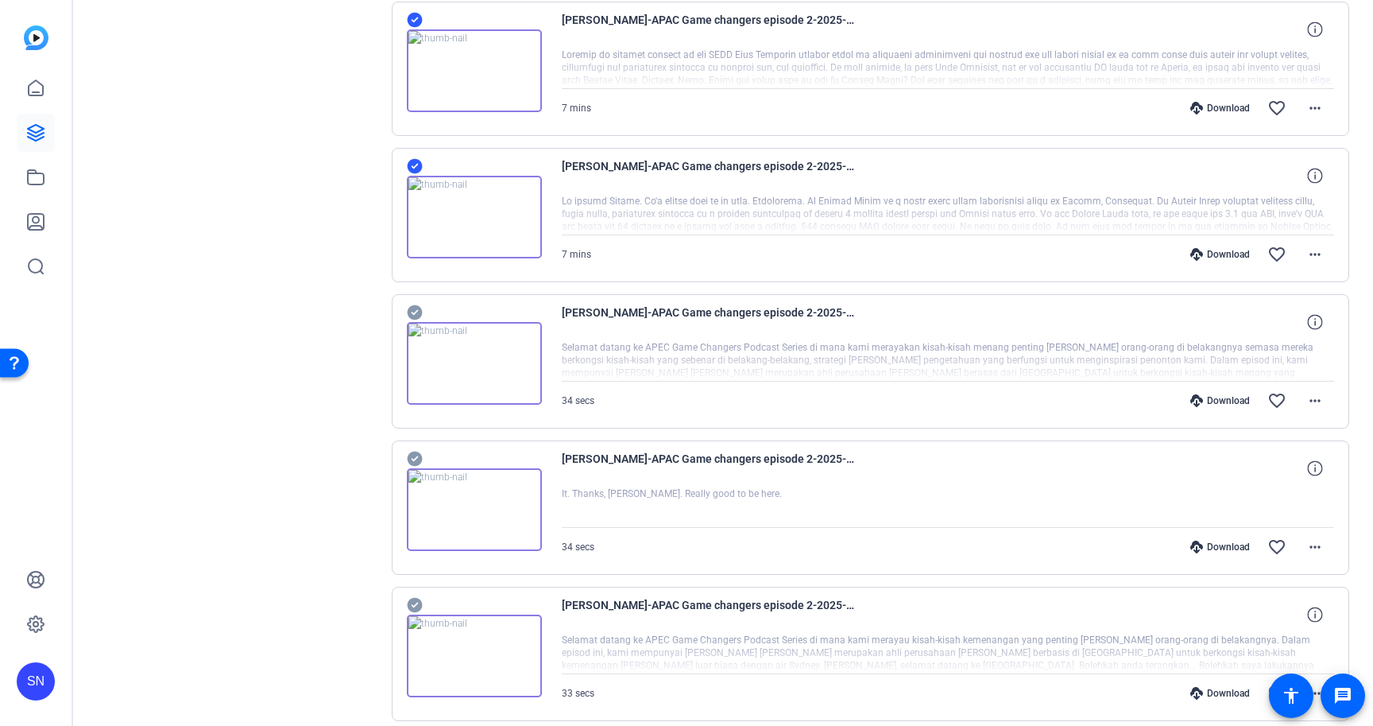
click at [409, 308] on icon at bounding box center [414, 312] width 15 height 15
click at [417, 458] on icon at bounding box center [414, 458] width 15 height 15
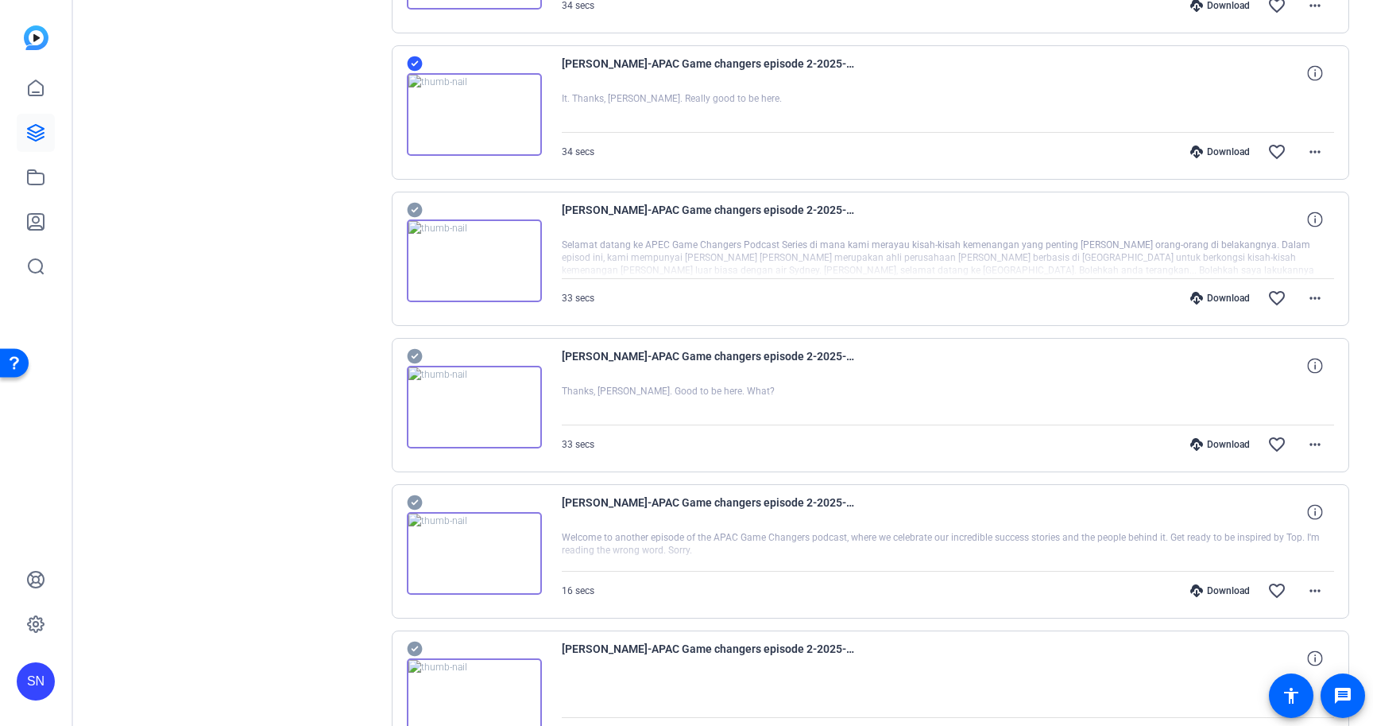
scroll to position [1916, 0]
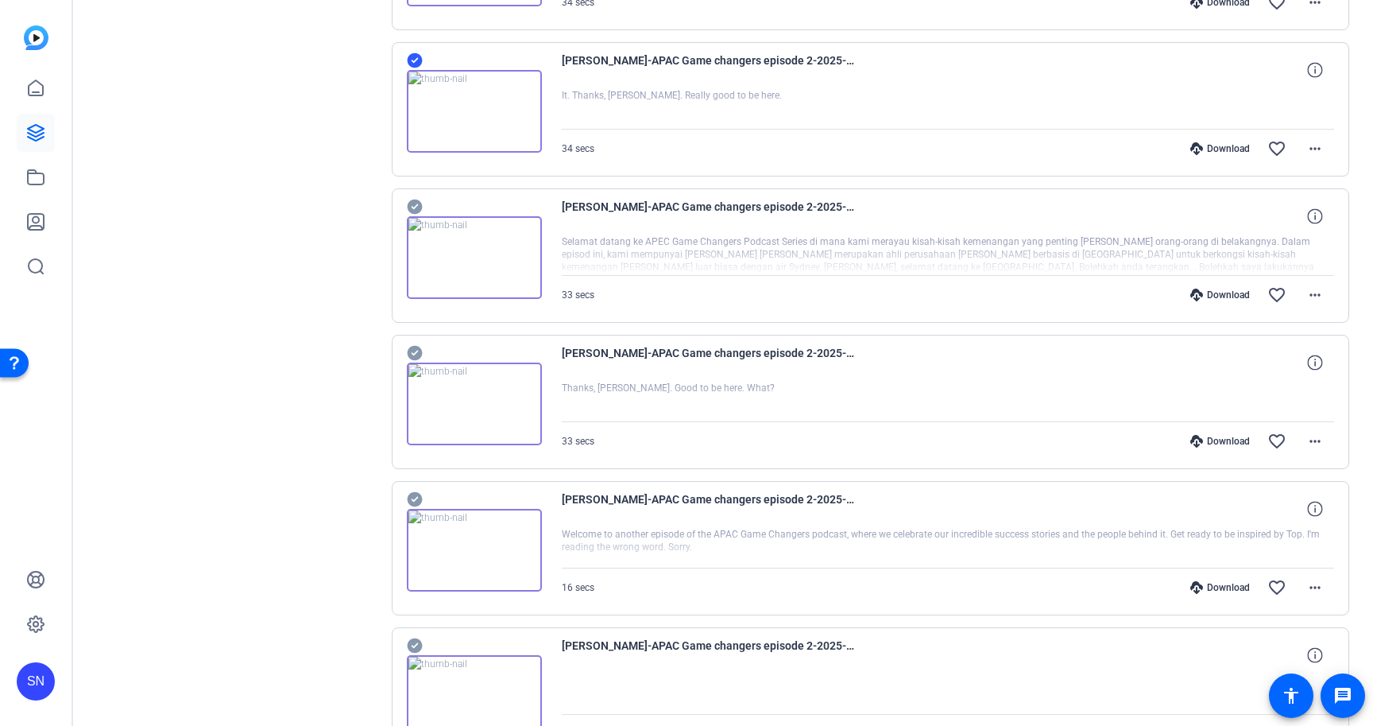
click at [414, 206] on icon at bounding box center [415, 206] width 16 height 19
click at [414, 353] on icon at bounding box center [415, 352] width 16 height 19
click at [413, 497] on icon at bounding box center [414, 499] width 15 height 15
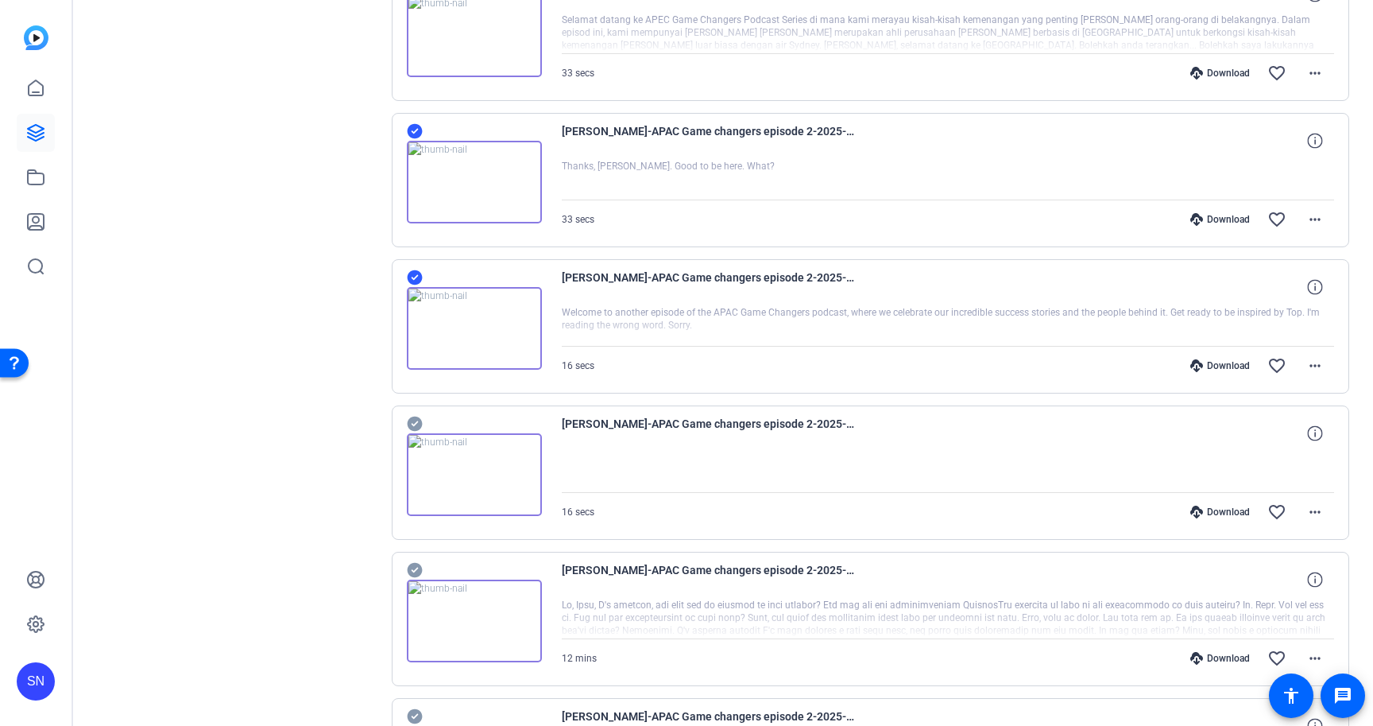
scroll to position [2188, 0]
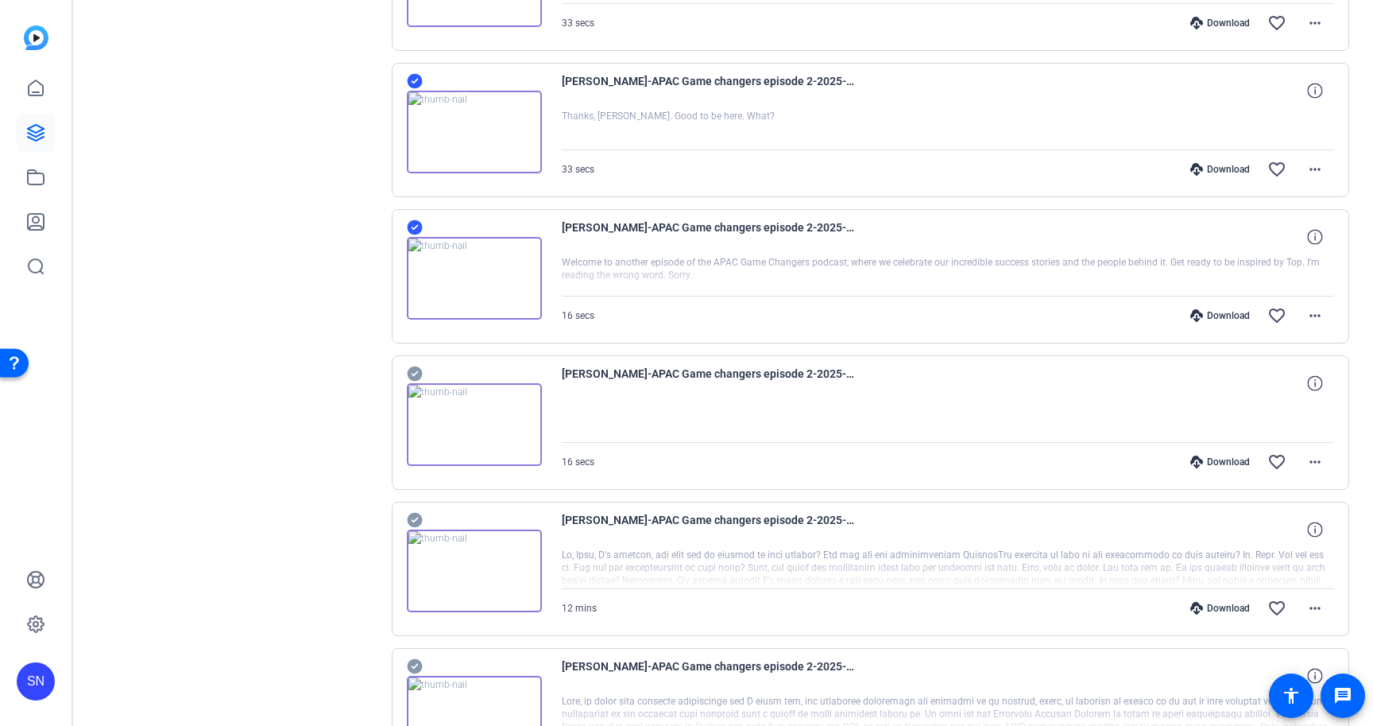
click at [417, 371] on icon at bounding box center [415, 373] width 16 height 19
click at [414, 516] on icon at bounding box center [414, 520] width 15 height 15
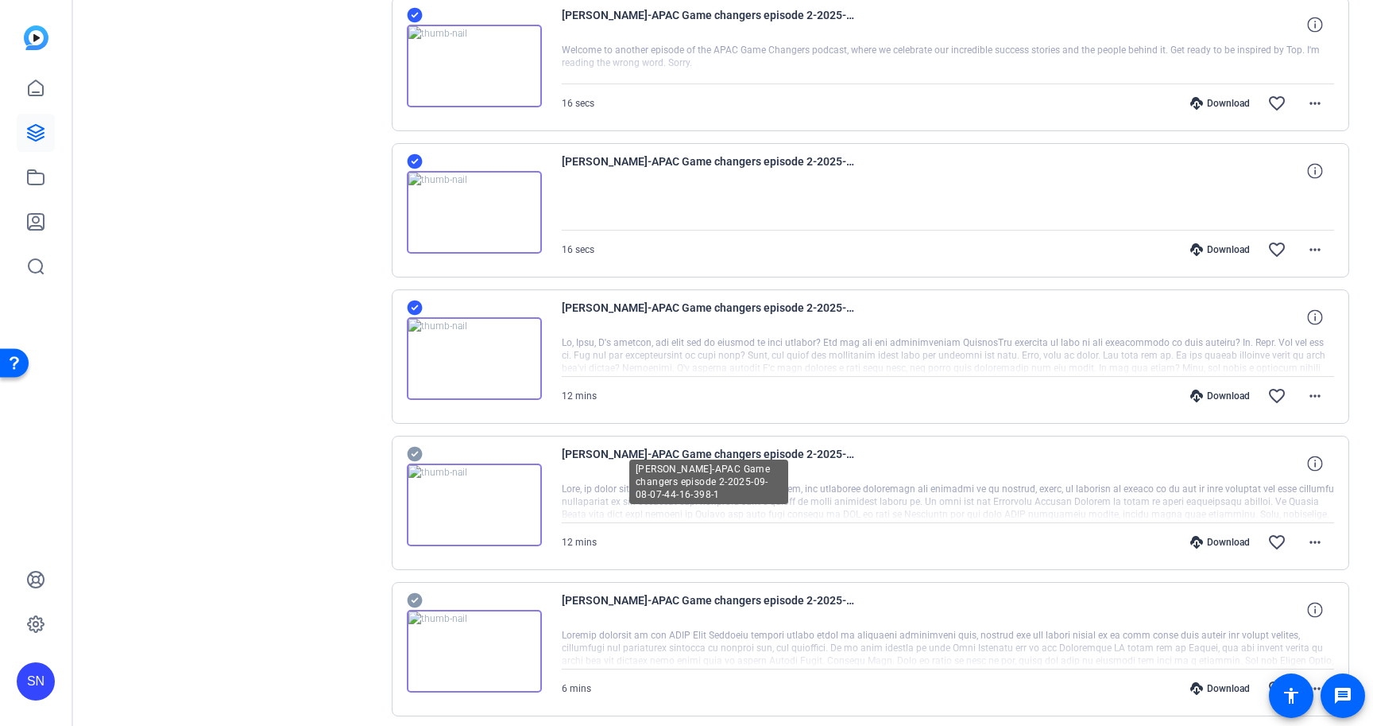
scroll to position [2455, 0]
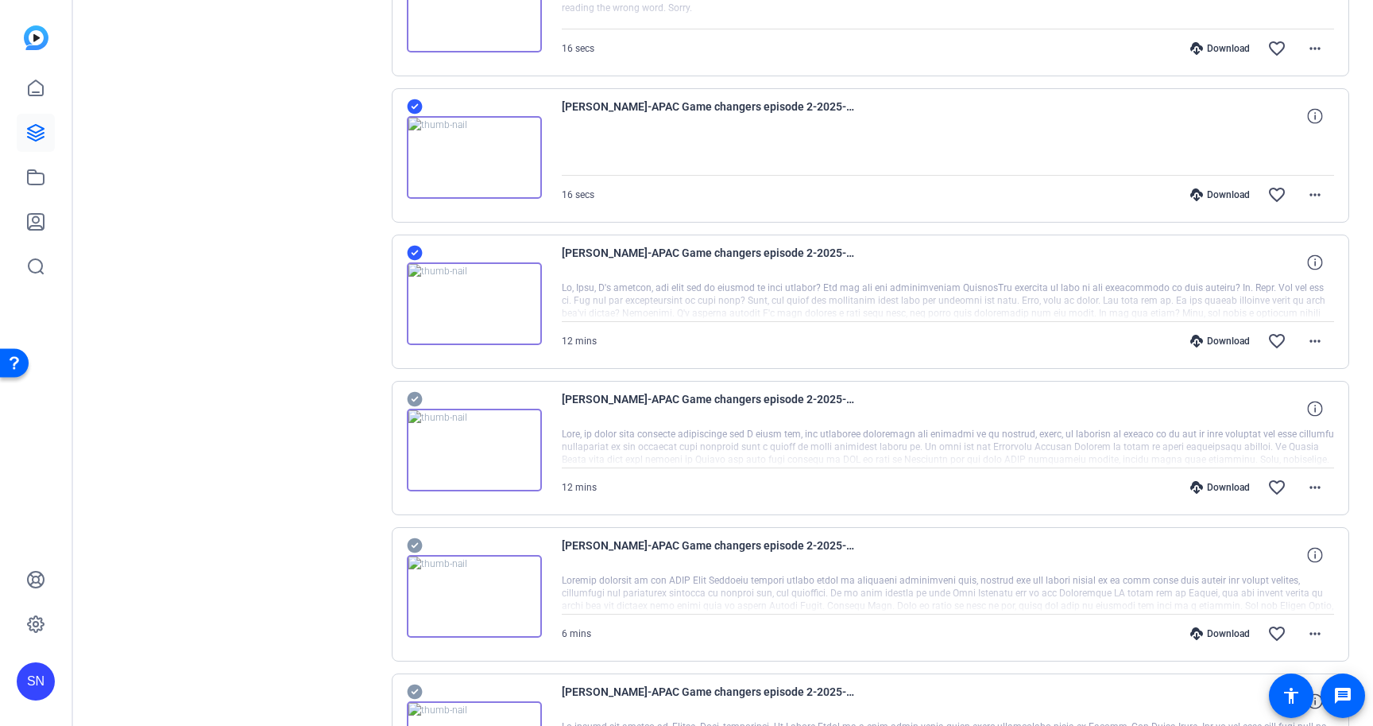
click at [417, 393] on icon at bounding box center [414, 399] width 15 height 15
click at [412, 546] on icon at bounding box center [415, 545] width 16 height 19
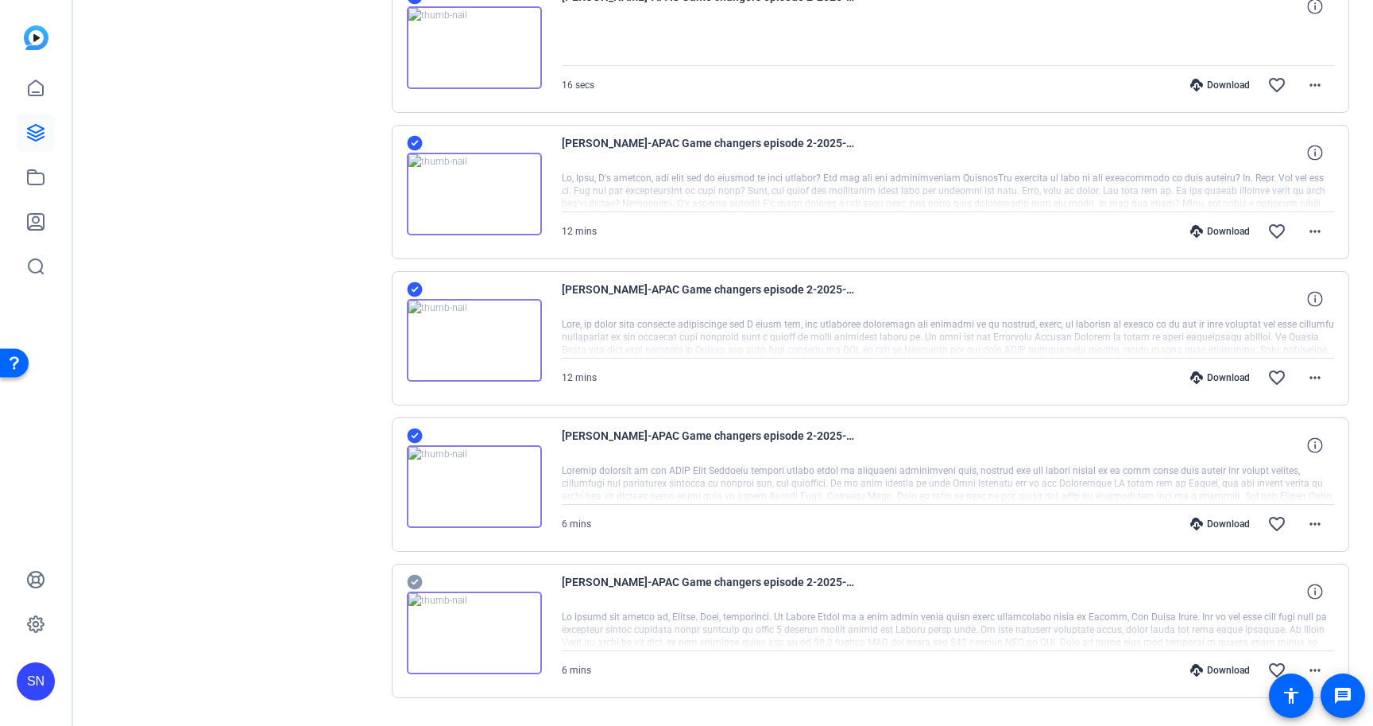
scroll to position [2607, 0]
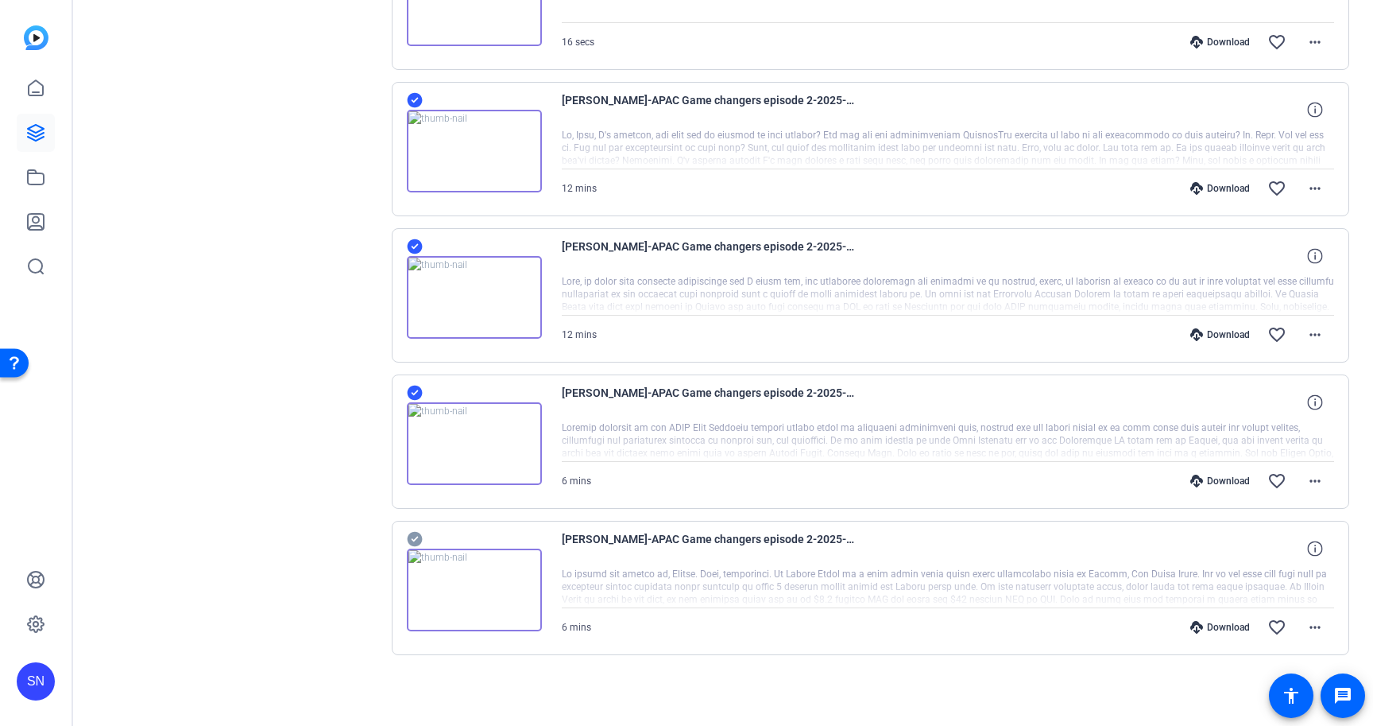
click at [416, 537] on icon at bounding box center [415, 538] width 16 height 19
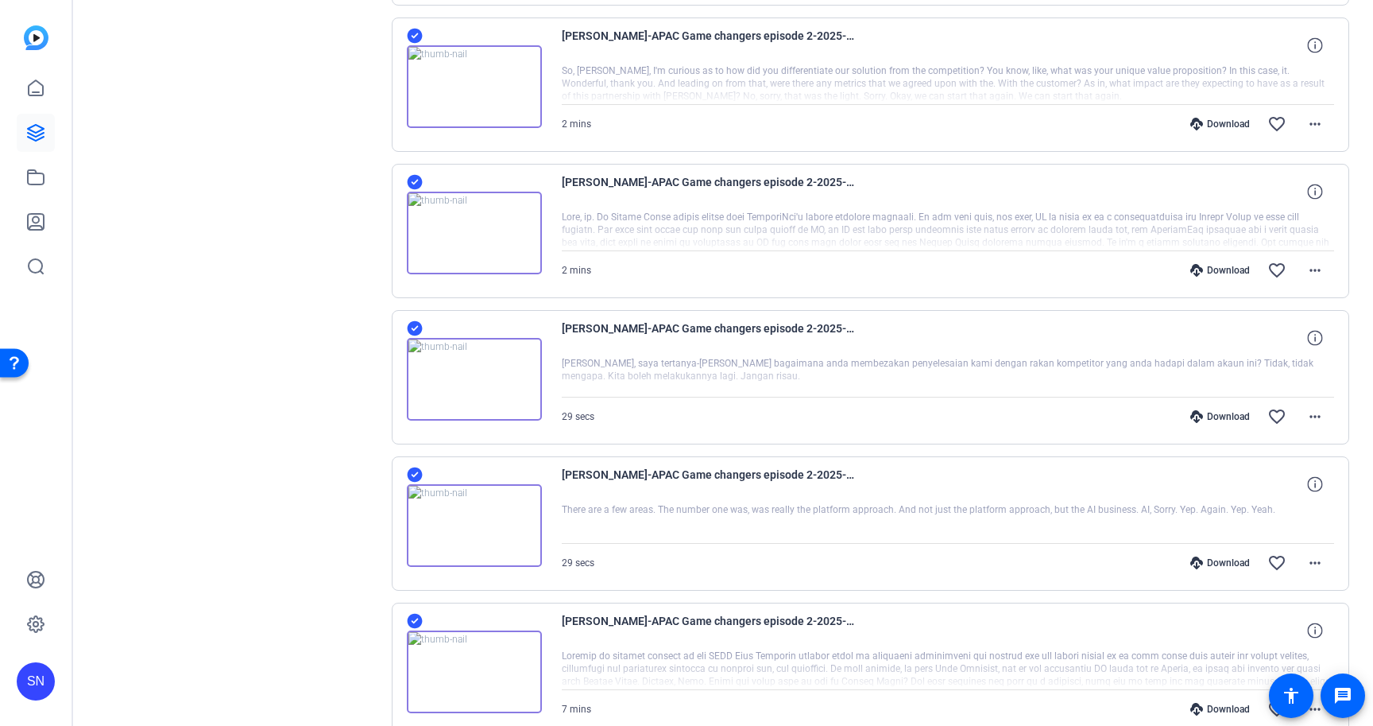
scroll to position [0, 0]
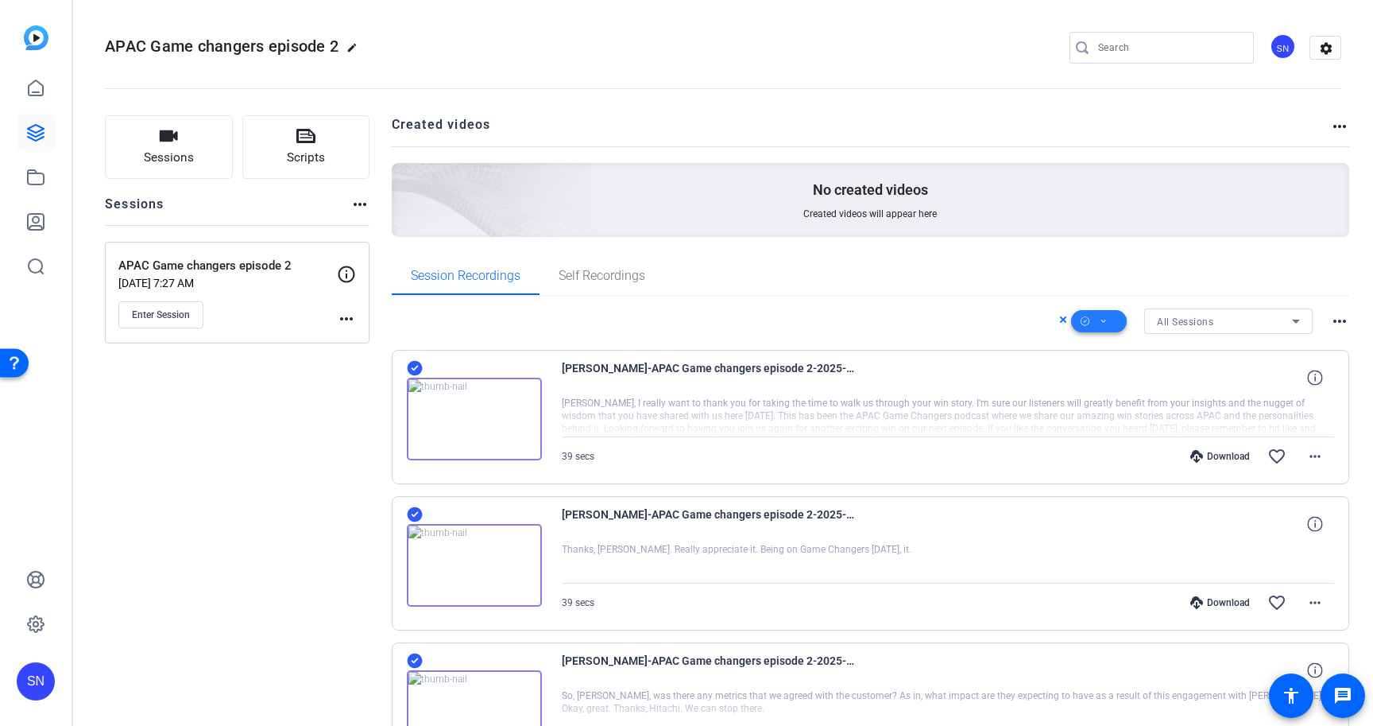
click at [1101, 320] on span at bounding box center [1099, 321] width 56 height 38
click at [1101, 405] on span "Download MP4" at bounding box center [1117, 406] width 84 height 19
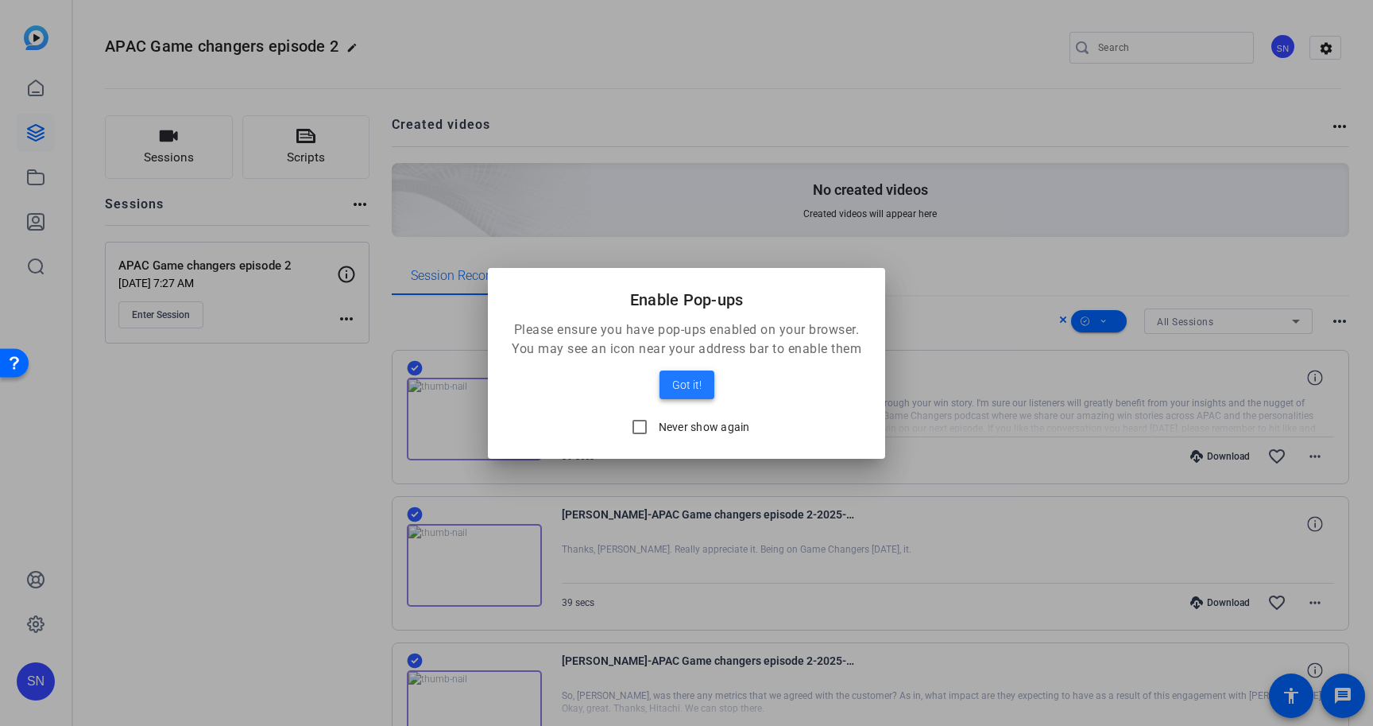
click at [692, 396] on span at bounding box center [687, 385] width 55 height 38
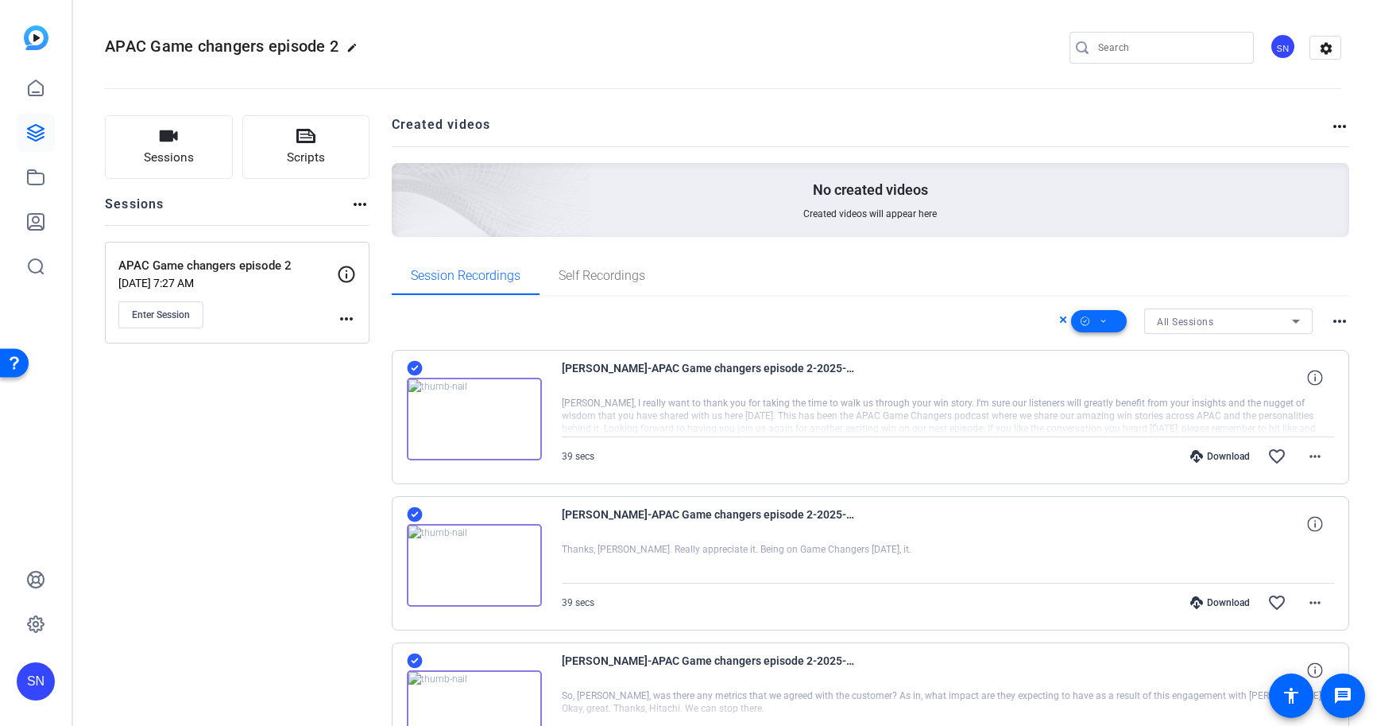
click at [1101, 321] on icon at bounding box center [1103, 320] width 5 height 3
click at [1106, 404] on span "Download MP4" at bounding box center [1117, 406] width 84 height 19
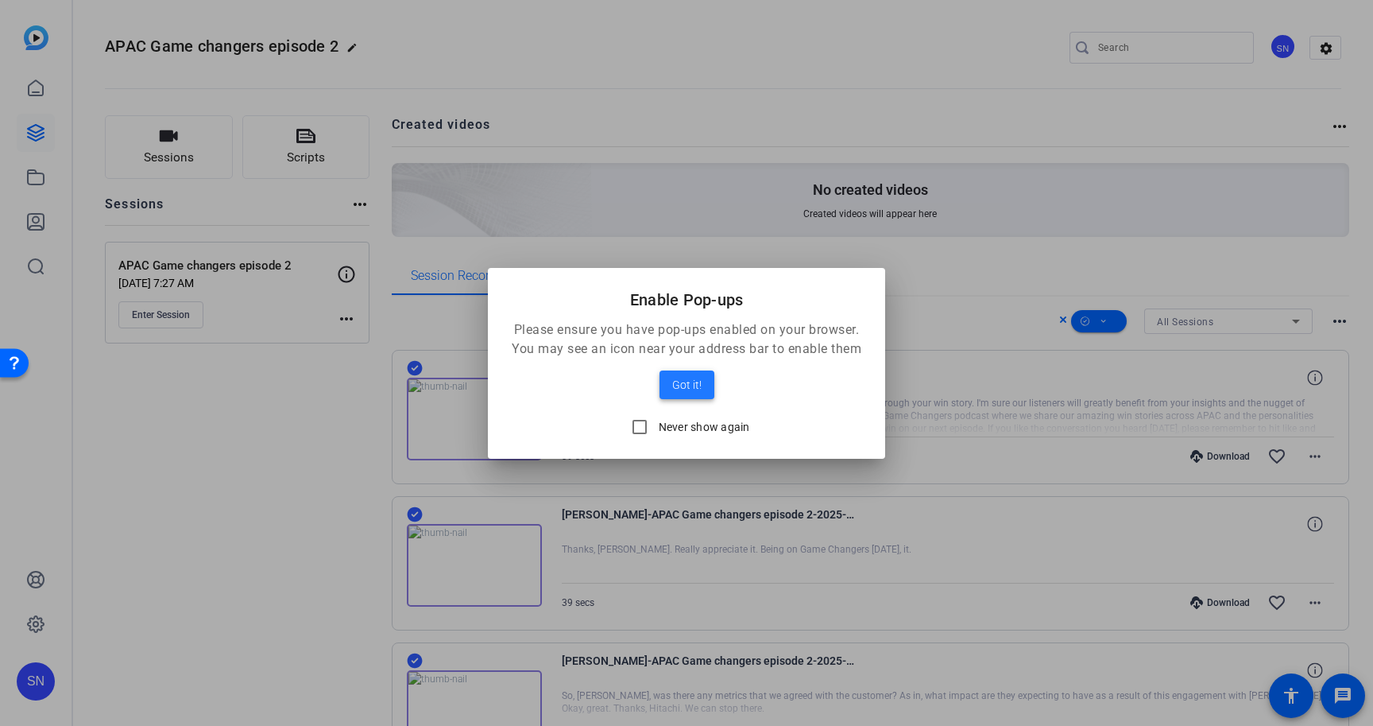
click at [695, 385] on span "Got it!" at bounding box center [686, 384] width 29 height 19
